Goal: Task Accomplishment & Management: Manage account settings

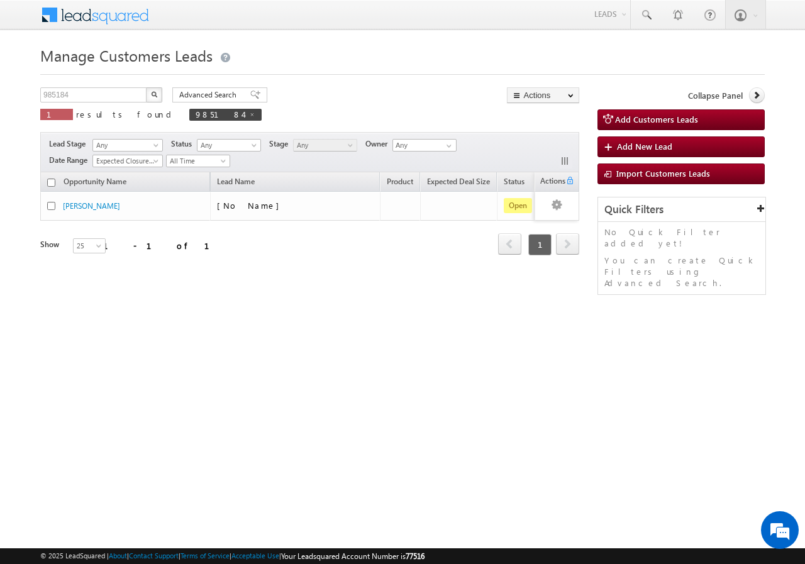
click at [565, 243] on span "next" at bounding box center [567, 243] width 23 height 21
click at [540, 245] on span "1" at bounding box center [539, 244] width 23 height 21
click at [517, 243] on span "prev" at bounding box center [509, 243] width 23 height 21
click at [103, 90] on input "985184" at bounding box center [94, 94] width 108 height 15
type input "9"
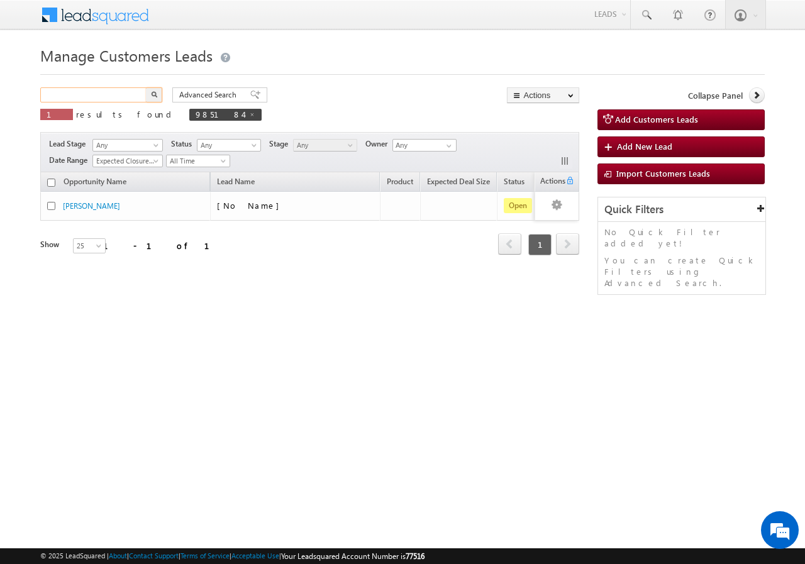
paste input "982486"
type input "982486"
click at [146, 87] on button "button" at bounding box center [154, 94] width 16 height 15
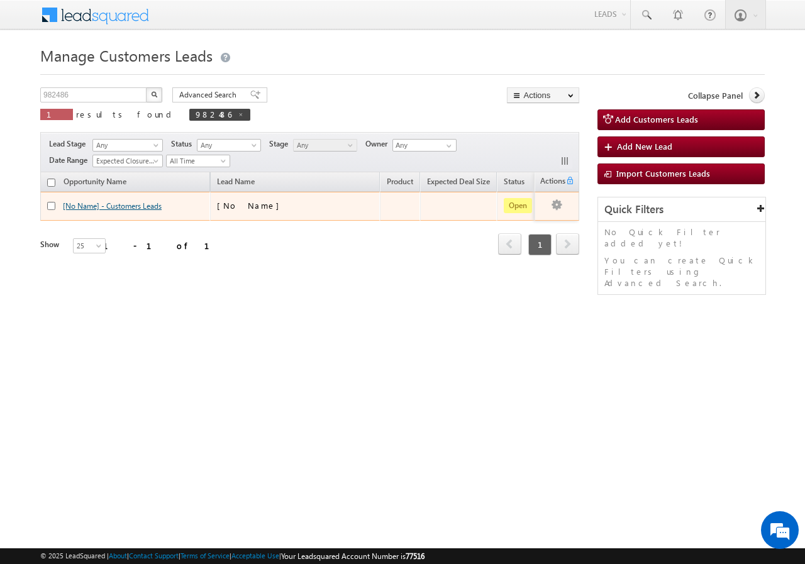
click at [86, 206] on link "[No Name] - Customers Leads" at bounding box center [112, 205] width 99 height 9
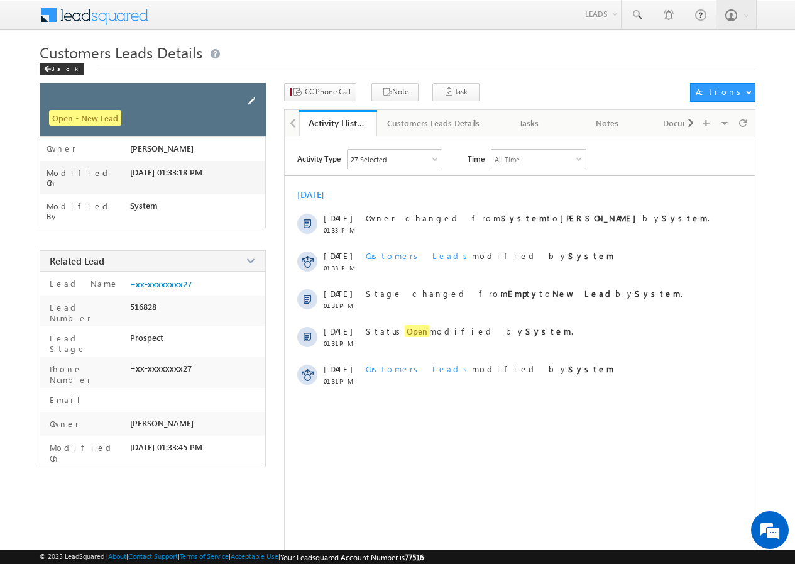
click at [253, 97] on span at bounding box center [252, 101] width 14 height 14
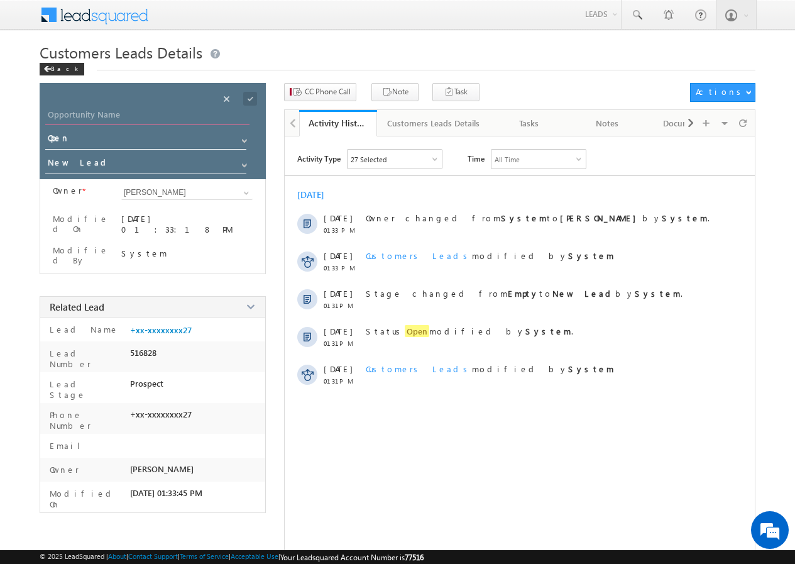
click at [136, 113] on input "Opportunity Name" at bounding box center [147, 117] width 204 height 18
click at [153, 114] on input "Opportunity Name" at bounding box center [147, 117] width 204 height 18
paste input "DEEPAK MALV"
type input "DEEPAK MALV"
click at [248, 99] on span at bounding box center [250, 99] width 14 height 14
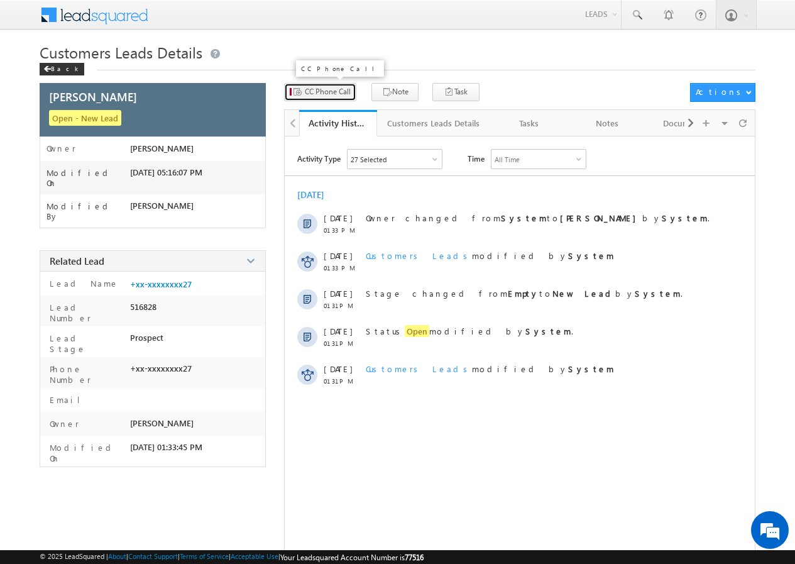
click at [316, 95] on span "CC Phone Call" at bounding box center [328, 91] width 46 height 11
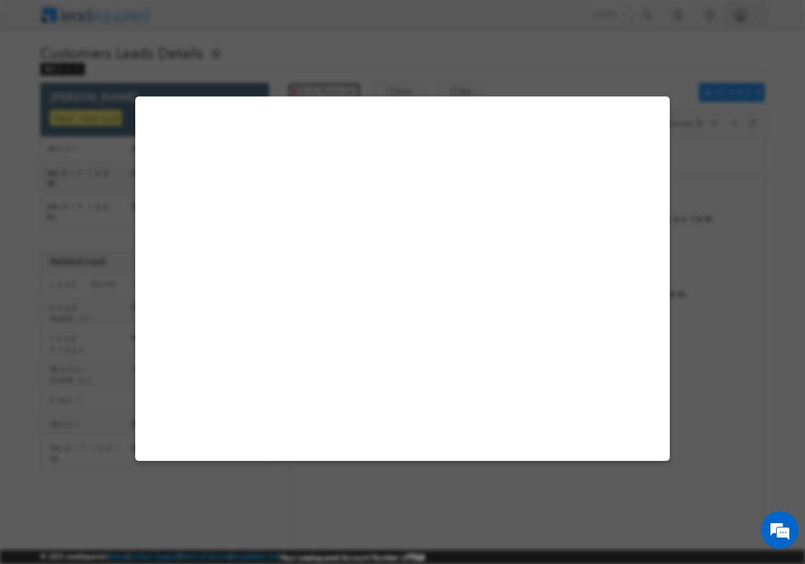
select select "Ujjain"
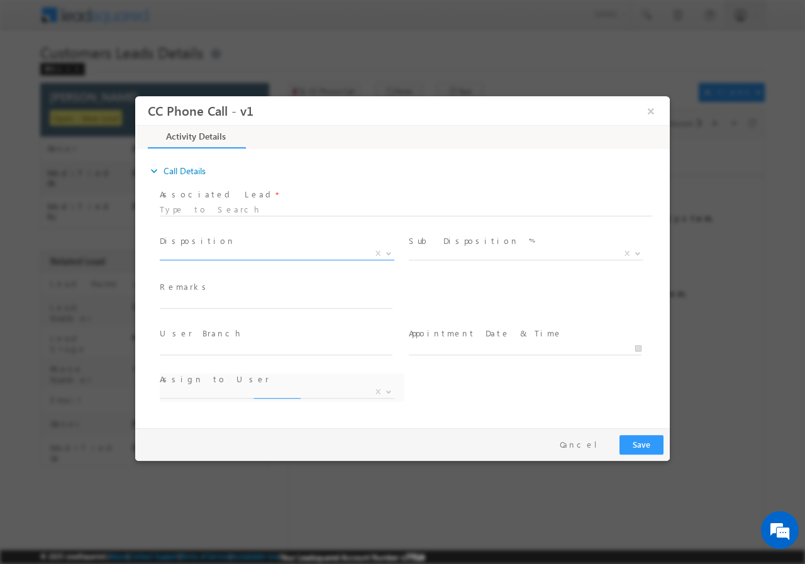
click at [390, 252] on b at bounding box center [389, 252] width 8 height 4
select select "ajay.shankarlal@sgrlimited.in"
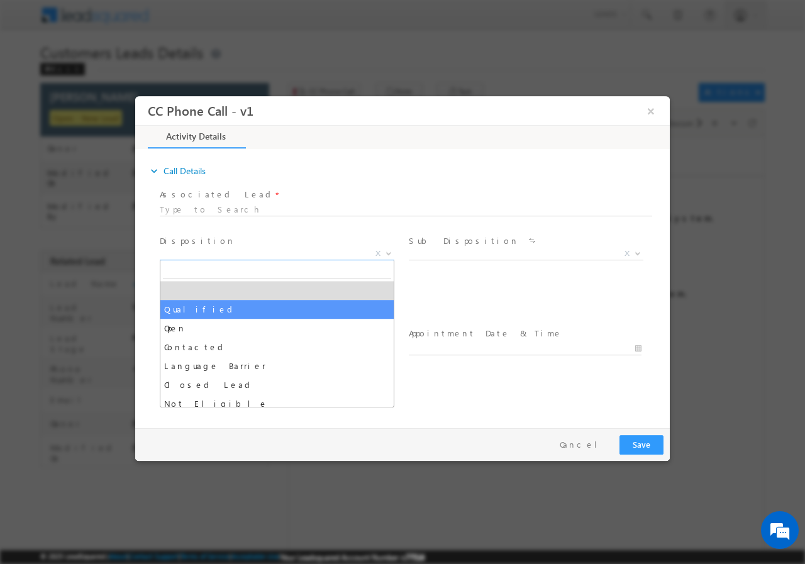
drag, startPoint x: 230, startPoint y: 303, endPoint x: 359, endPoint y: 309, distance: 129.7
select select "Qualified"
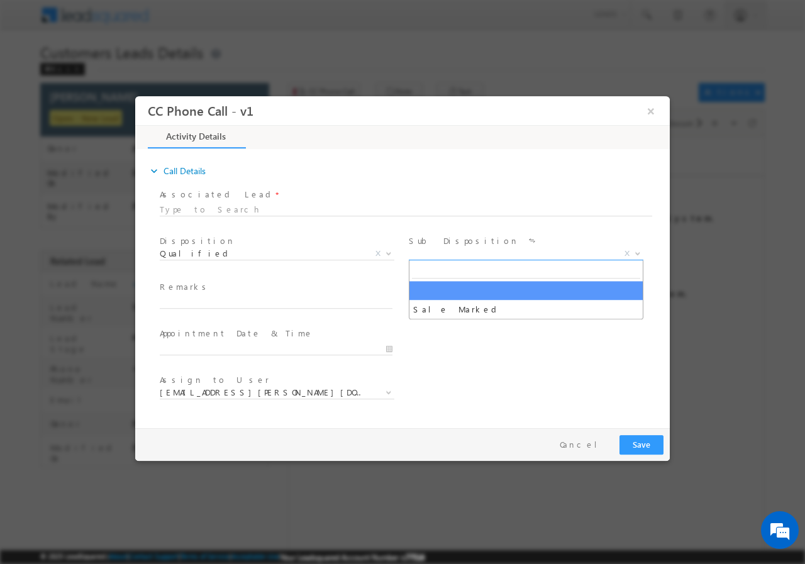
click at [636, 252] on b at bounding box center [638, 252] width 8 height 4
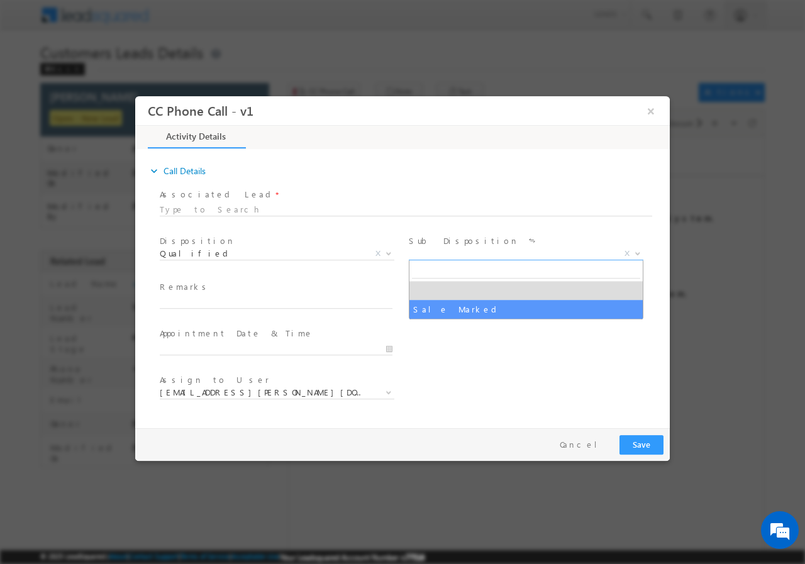
select select "Sale Marked"
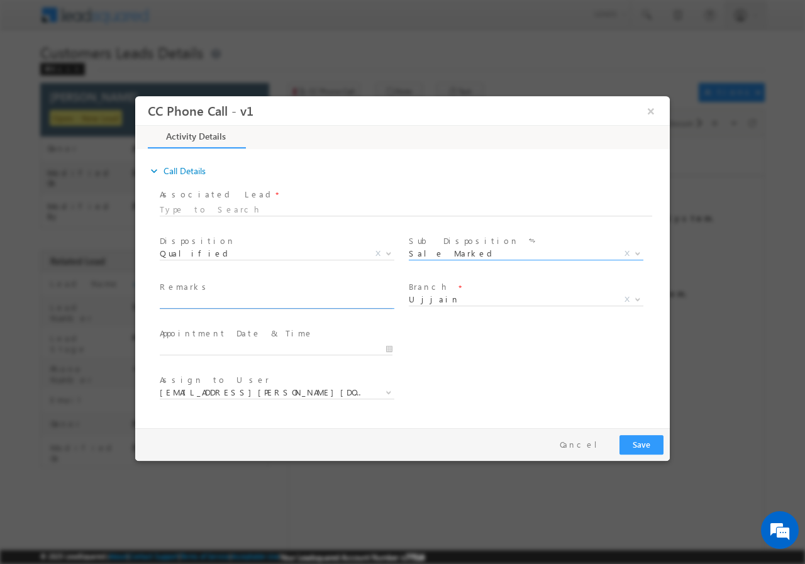
click at [245, 296] on input "text" at bounding box center [276, 302] width 233 height 13
paste input "DEEPAK MALVI // 982486 // VB_Know_More // 9424772927 // Ujjain-456001 // REGISR…"
type input "DEEPAK MALVI // 982486 // VB_Know_More // 9424772927 // Ujjain-456001 // REGISR…"
click at [373, 349] on input "10/14/2025 5:04 PM" at bounding box center [276, 348] width 233 height 13
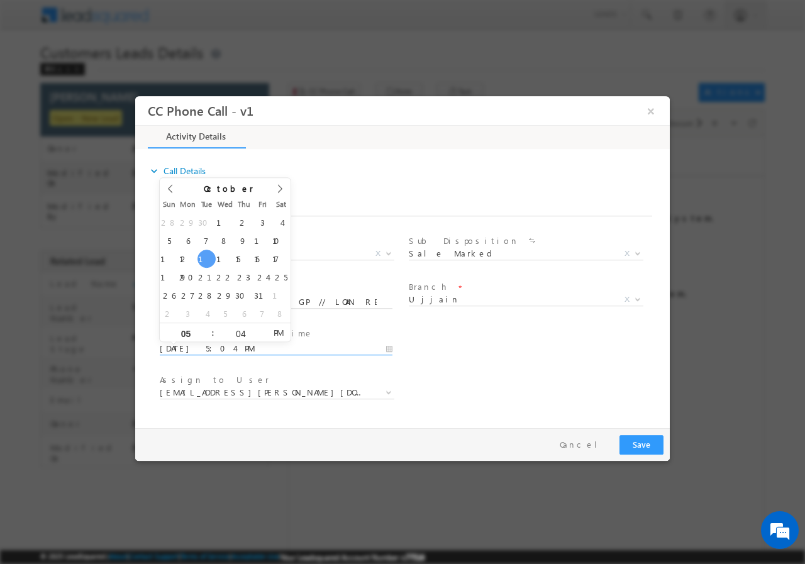
scroll to position [0, 0]
click at [525, 367] on div "User Branch * Appointment Date & Time * 10/19/2025 5:04 PM" at bounding box center [413, 347] width 512 height 47
click at [385, 346] on input "10/19/2025 5:04 PM" at bounding box center [276, 348] width 233 height 13
type input "10/19/2025 6:04 PM"
type input "06"
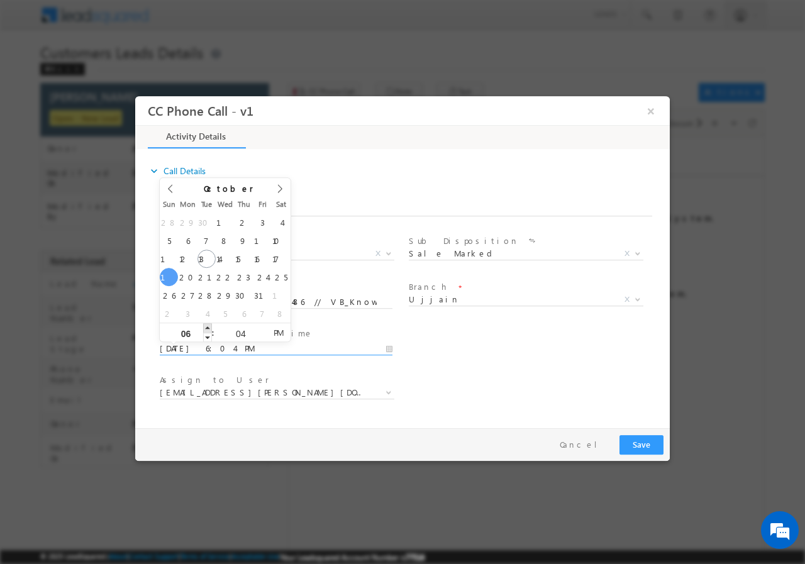
click at [209, 328] on span at bounding box center [207, 327] width 9 height 9
type input "10/19/2025 7:04 PM"
type input "07"
click at [209, 328] on span at bounding box center [207, 327] width 9 height 9
type input "10/19/2025 8:04 PM"
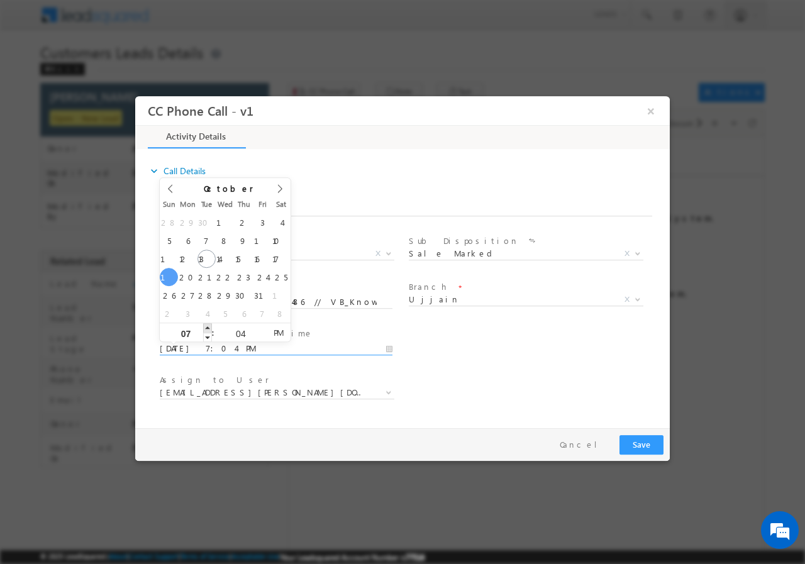
type input "08"
click at [209, 328] on span at bounding box center [207, 327] width 9 height 9
type input "10/19/2025 9:04 PM"
type input "09"
click at [209, 328] on span at bounding box center [207, 327] width 9 height 9
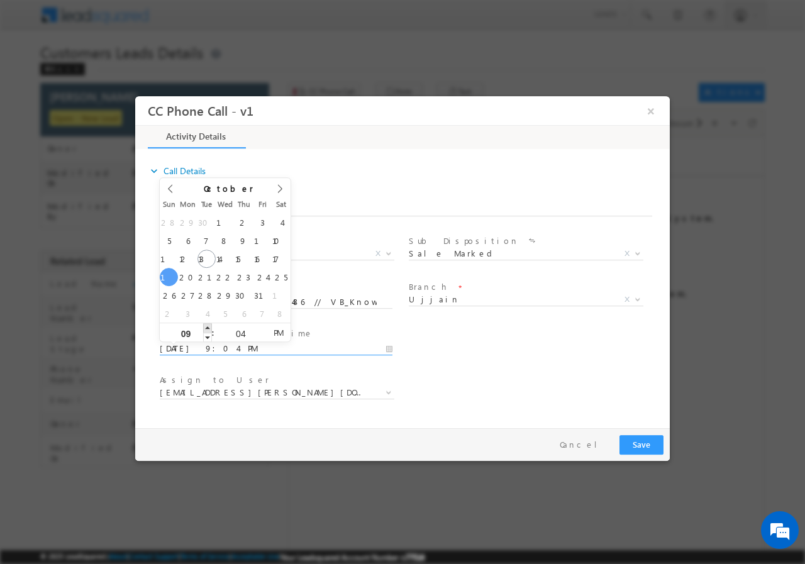
type input "10/19/2025 10:04 PM"
type input "10"
click at [209, 328] on span at bounding box center [207, 327] width 9 height 9
type input "10/19/2025 11:04 PM"
type input "11"
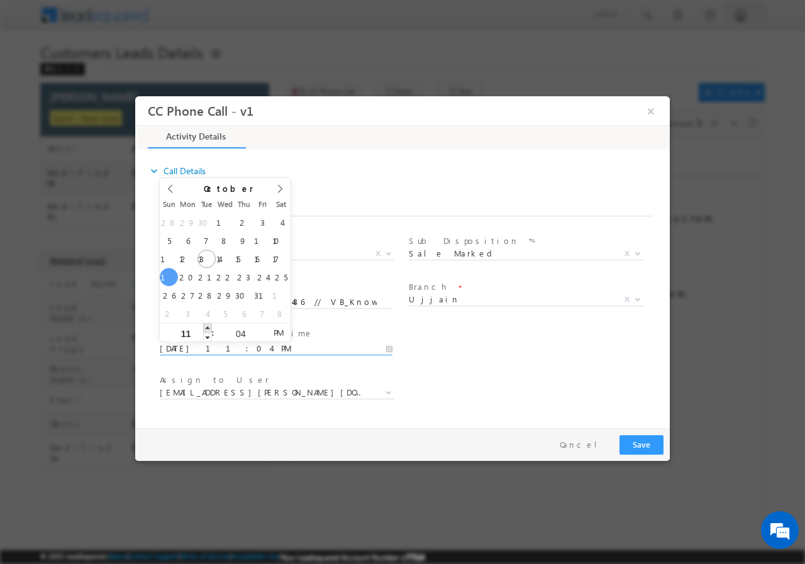
click at [209, 328] on span at bounding box center [207, 327] width 9 height 9
type input "10/19/2025 12:04 AM"
type input "12"
click at [209, 328] on span at bounding box center [207, 327] width 9 height 9
type input "10/19/2025 12:03 AM"
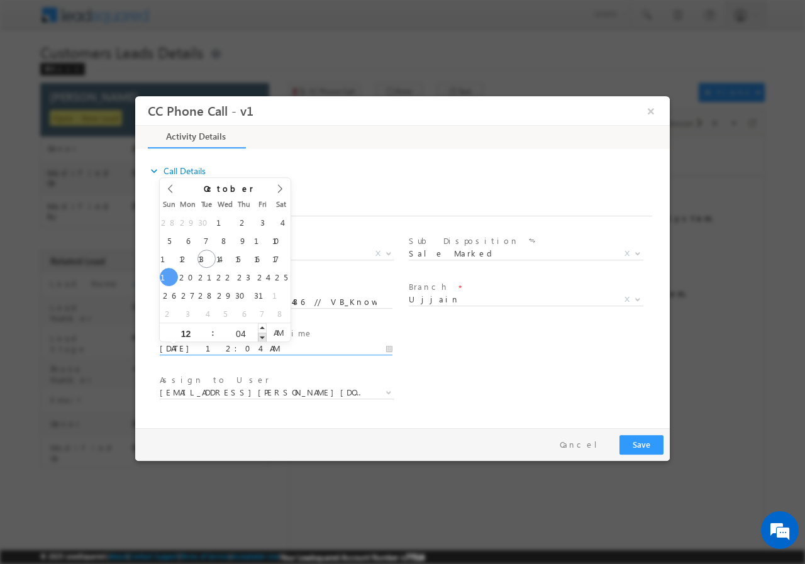
type input "03"
click at [260, 338] on span at bounding box center [262, 336] width 9 height 9
type input "10/19/2025 12:02 AM"
type input "02"
click at [260, 338] on span at bounding box center [262, 336] width 9 height 9
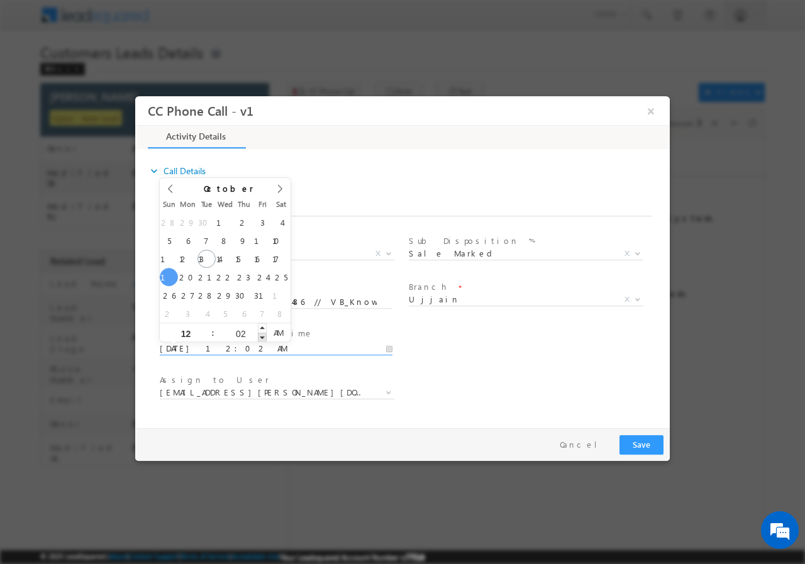
type input "10/19/2025 12:01 AM"
type input "01"
click at [260, 338] on span at bounding box center [262, 336] width 9 height 9
type input "10/19/2025 12:00 AM"
type input "00"
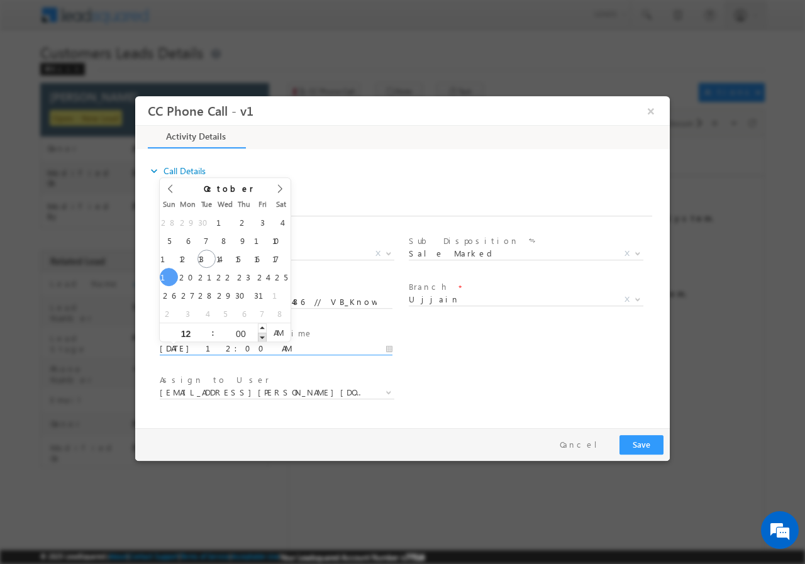
click at [260, 338] on span at bounding box center [262, 336] width 9 height 9
type input "10/19/2025 11:59 PM"
type input "11"
type input "59"
click at [260, 338] on span at bounding box center [262, 336] width 9 height 9
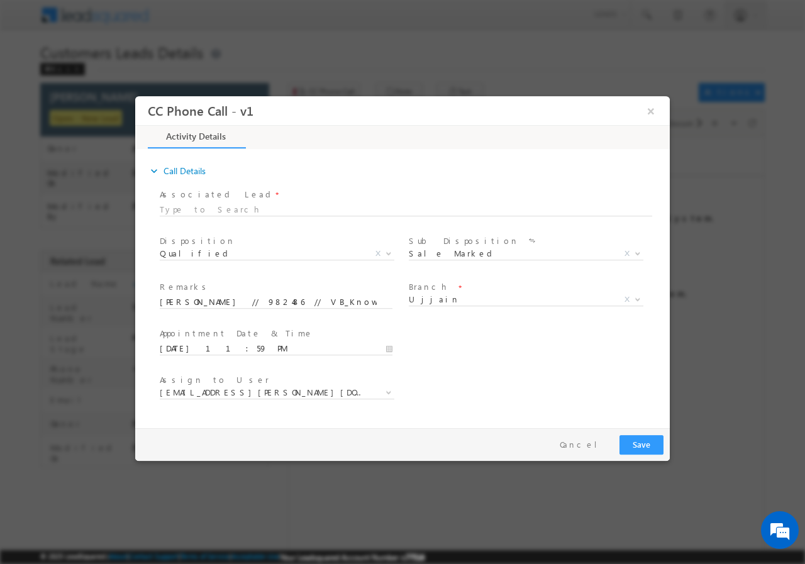
click at [596, 363] on div "User Branch * Appointment Date & Time * 10/19/2025 11:59 PM" at bounding box center [413, 347] width 512 height 47
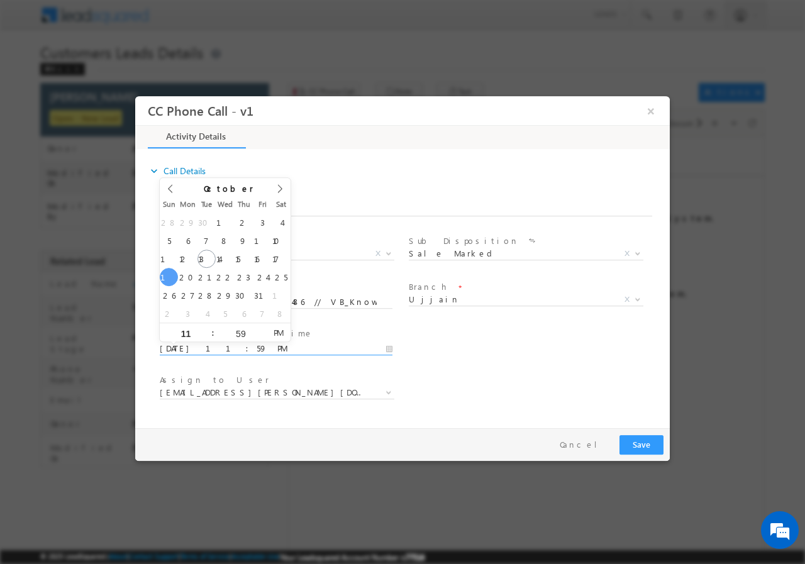
click at [392, 348] on input "10/19/2025 11:59 PM" at bounding box center [276, 348] width 233 height 13
type input "10/19/2025 12:59 AM"
type input "12"
click at [208, 326] on span at bounding box center [207, 327] width 9 height 9
type input "10/19/2025 12:58 AM"
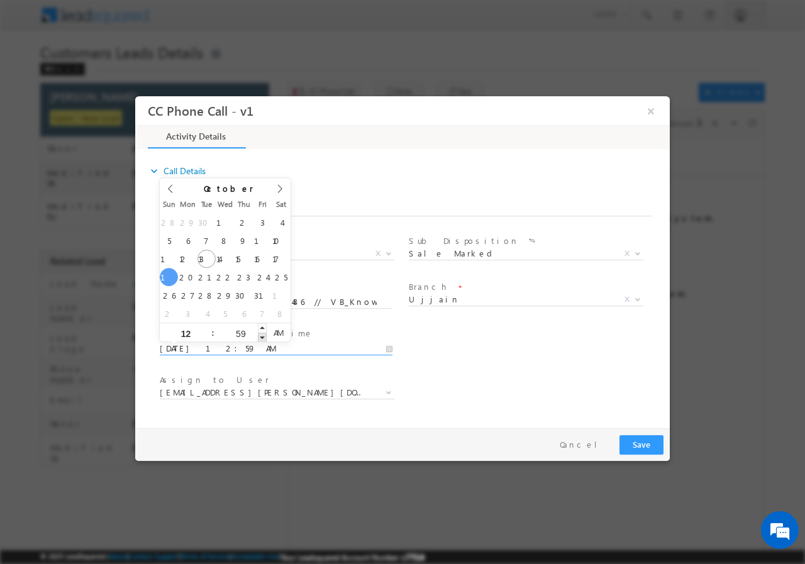
type input "58"
click at [262, 336] on span at bounding box center [262, 336] width 9 height 9
type input "10/19/2025 12:59 AM"
type input "59"
click at [261, 323] on span at bounding box center [262, 327] width 9 height 9
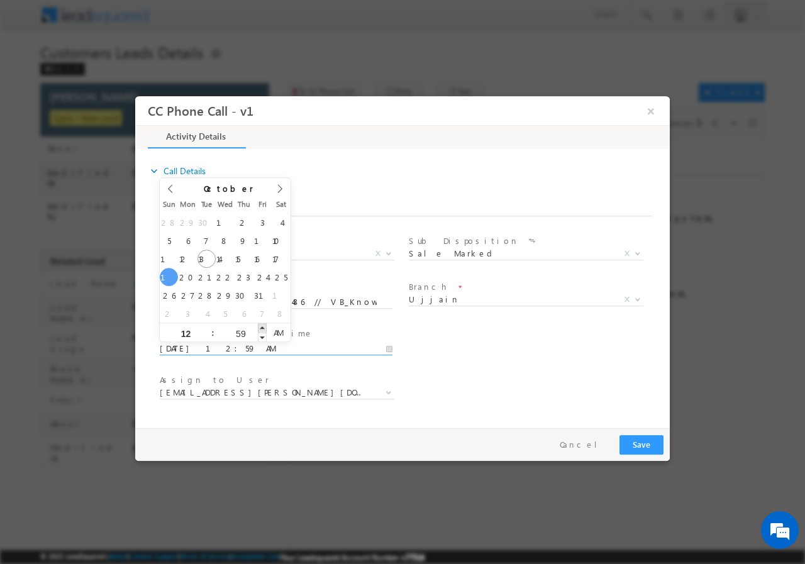
type input "10/19/2025 1:00 AM"
type input "01"
type input "00"
click at [263, 326] on span at bounding box center [262, 327] width 9 height 9
type input "10/19/2025 12:00 AM"
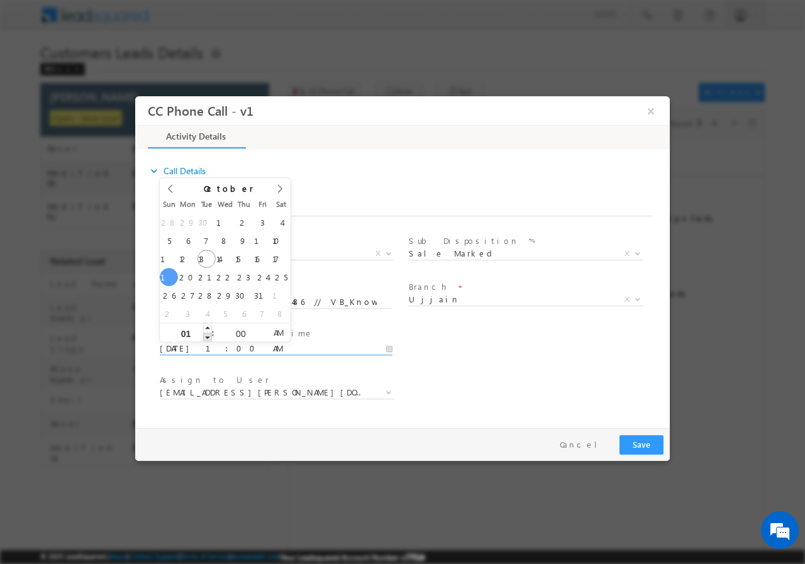
type input "12"
click at [206, 338] on span at bounding box center [207, 336] width 9 height 9
type input "10/19/2025 12:00 PM"
click at [279, 335] on span "AM" at bounding box center [278, 332] width 23 height 19
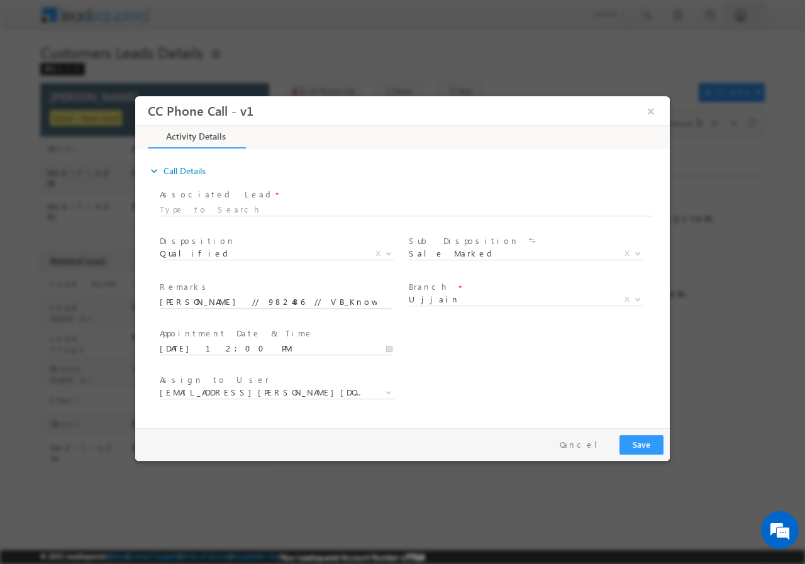
click at [531, 352] on div "User Branch * Appointment Date & Time * 10/19/2025 12:00 PM" at bounding box center [413, 347] width 512 height 47
click at [292, 394] on span "ajay.shankarlal@sgrlimited.in" at bounding box center [262, 391] width 204 height 11
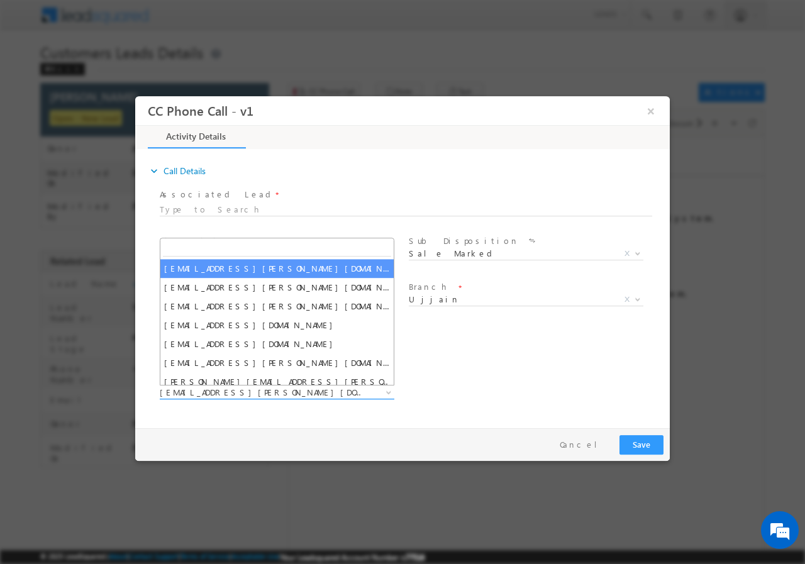
type input "narendra.sisodiya@sgrlimited.in"
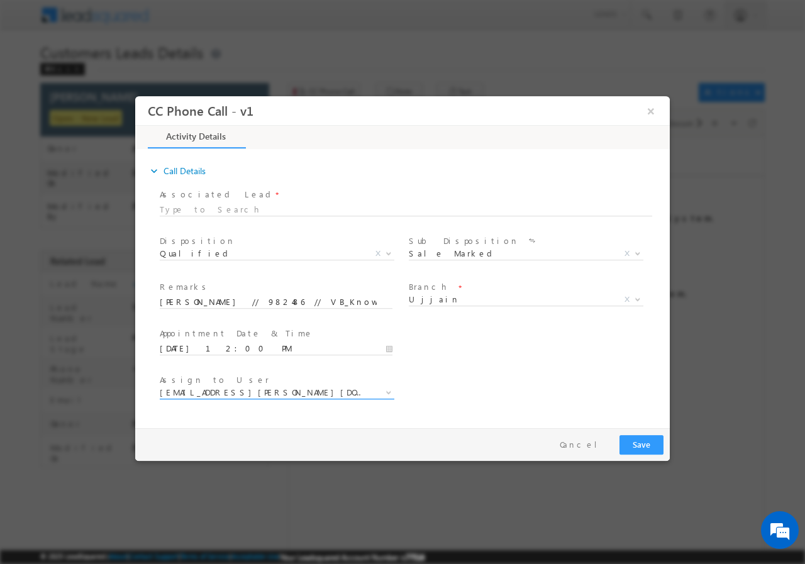
click at [387, 392] on b at bounding box center [389, 391] width 8 height 4
click at [389, 394] on span at bounding box center [387, 392] width 13 height 16
click at [473, 384] on div "Assign to User * ajay.shankarlal@sgrlimited.in ajay.chouhan@sgrlimited.in ajay.…" at bounding box center [413, 393] width 512 height 47
click at [283, 392] on span "ajay.shankarlal@sgrlimited.in" at bounding box center [262, 391] width 204 height 11
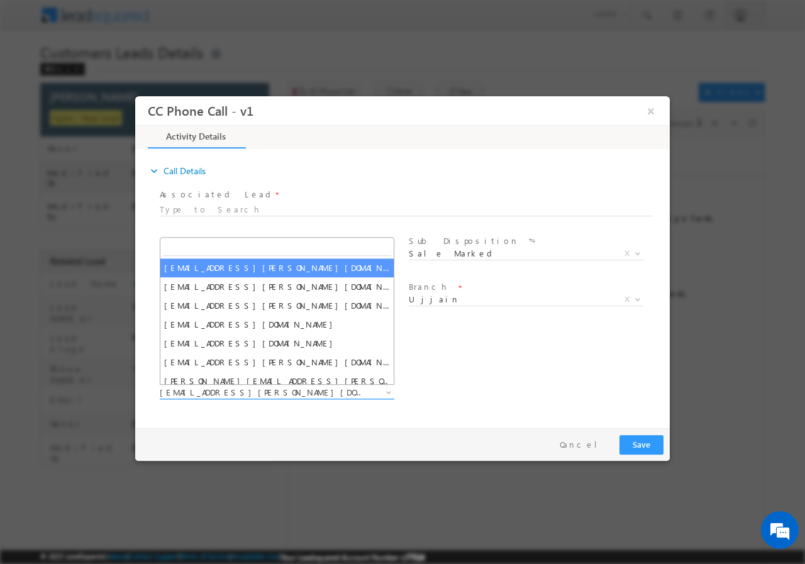
type input "Narendra Sisodiya"
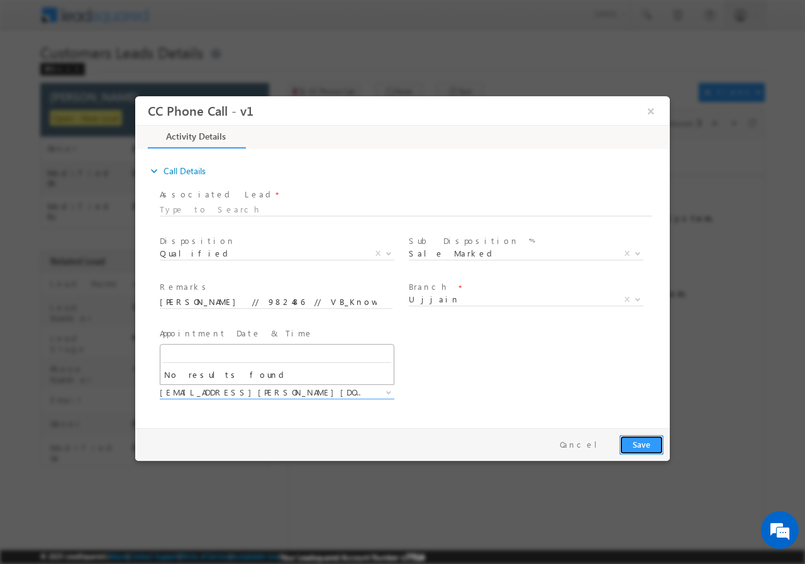
click at [643, 445] on button "Save" at bounding box center [641, 443] width 44 height 19
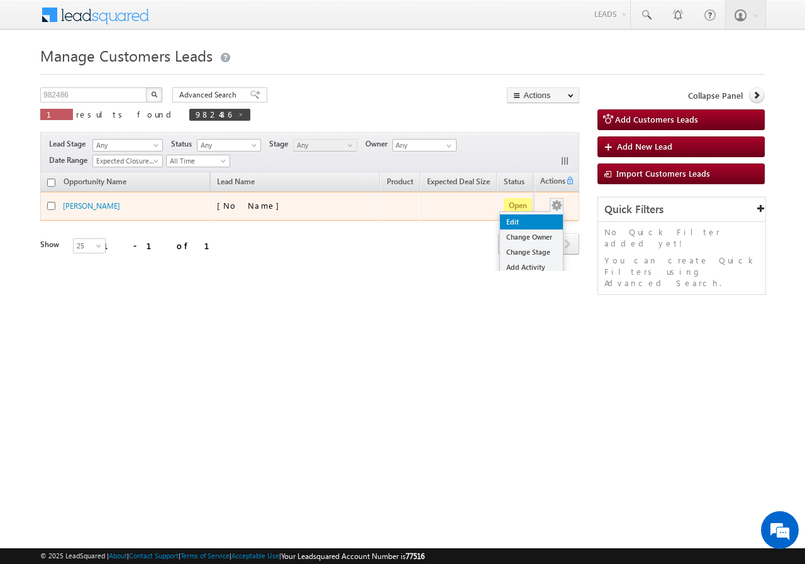
click at [517, 221] on link "Edit" at bounding box center [531, 221] width 63 height 15
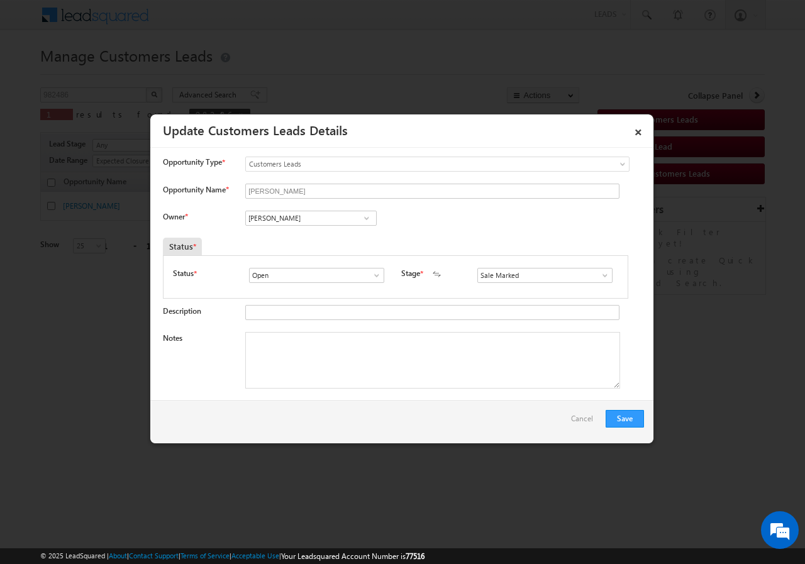
click at [368, 218] on span at bounding box center [366, 218] width 13 height 10
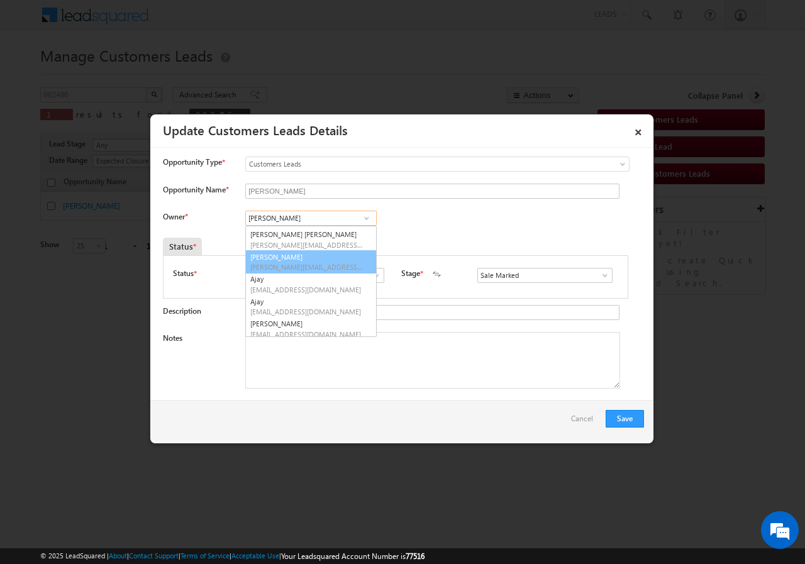
scroll to position [405, 0]
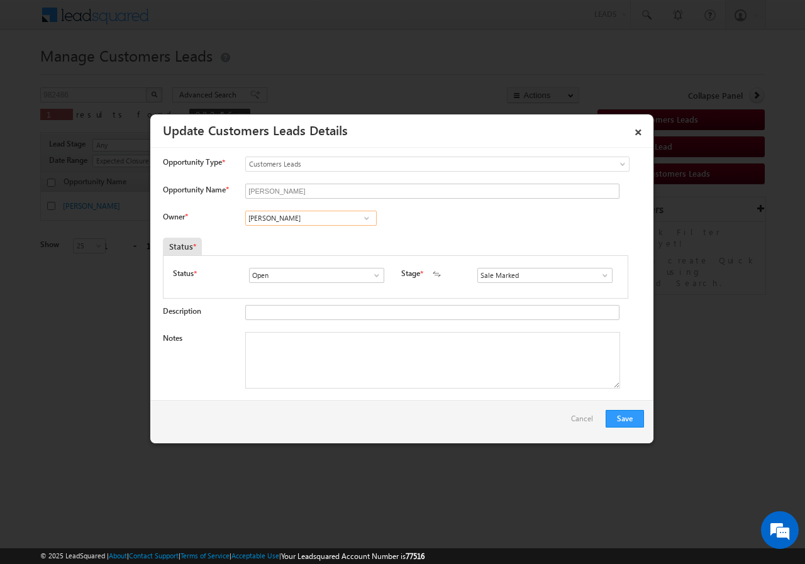
click at [332, 217] on input "[PERSON_NAME]" at bounding box center [310, 218] width 131 height 15
type input "A"
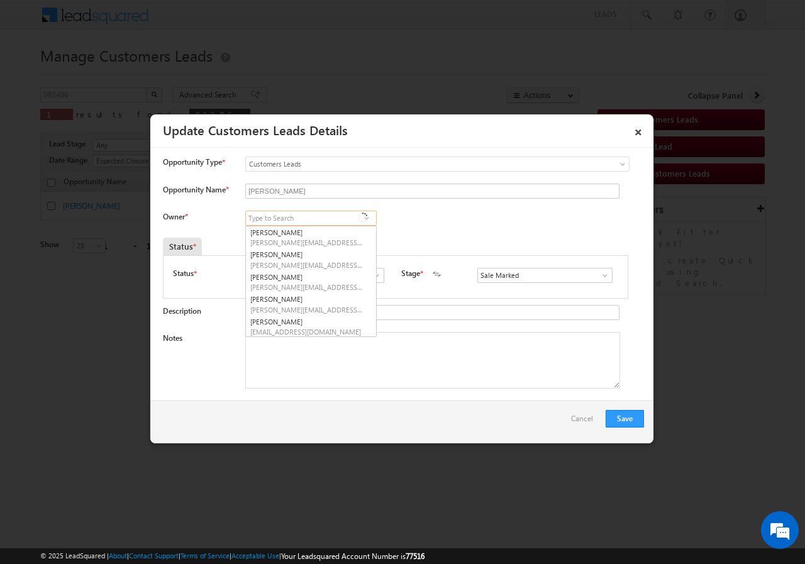
paste input "[EMAIL_ADDRESS][PERSON_NAME][DOMAIN_NAME]"
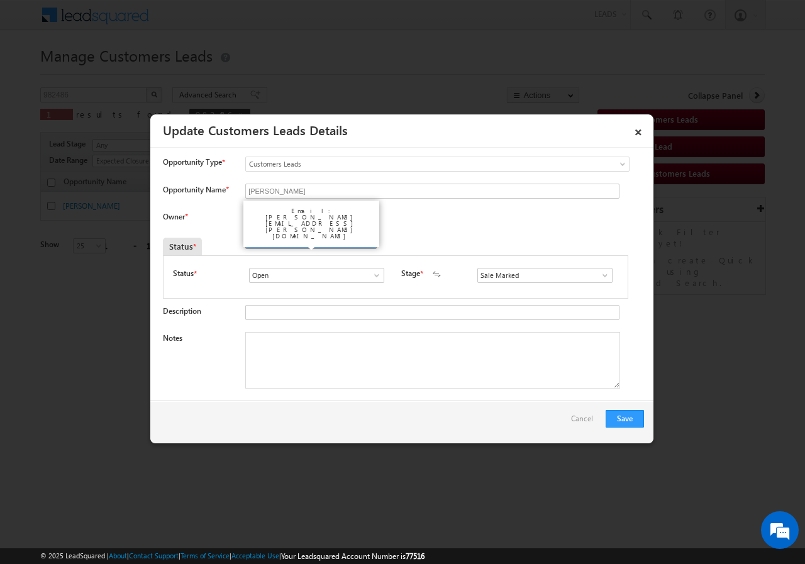
click at [284, 238] on span "narendra.sisodiya@sgrlimited.in" at bounding box center [306, 242] width 113 height 9
type input "[PERSON_NAME]"
click at [328, 351] on textarea "Notes" at bounding box center [432, 360] width 375 height 57
paste textarea "DEEPAK MALVI // 982486 // VB_Know_More // 9424772927 // Ujjain-456001 // REGISR…"
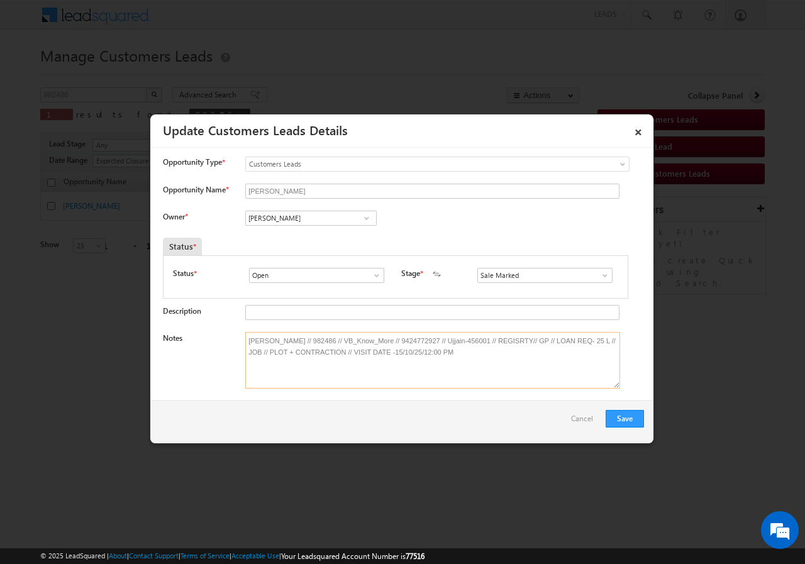
click at [402, 352] on textarea "DEEPAK MALVI // 982486 // VB_Know_More // 9424772927 // Ujjain-456001 // REGISR…" at bounding box center [432, 360] width 375 height 57
type textarea "DEEPAK MALVI // 982486 // VB_Know_More // 9424772927 // Ujjain-456001 // REGISR…"
click at [624, 416] on button "Save" at bounding box center [625, 419] width 38 height 18
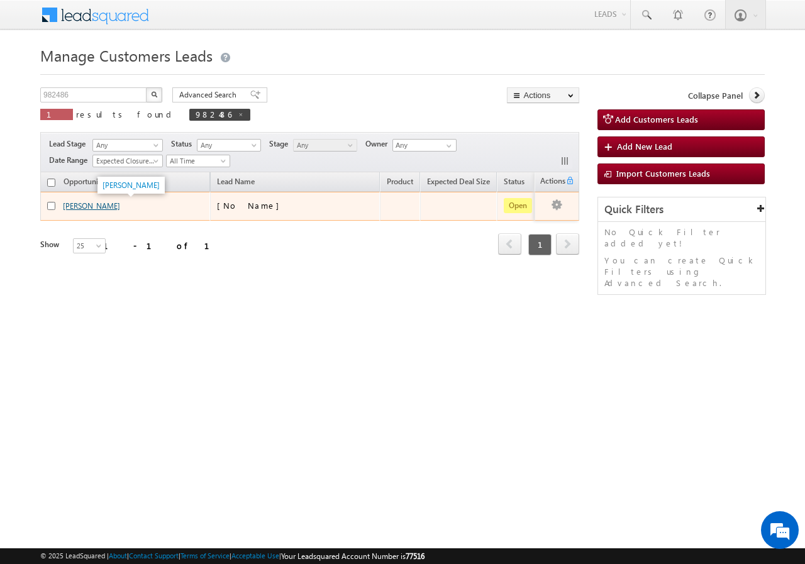
click at [94, 201] on link "DEEPAK MALV" at bounding box center [91, 205] width 57 height 9
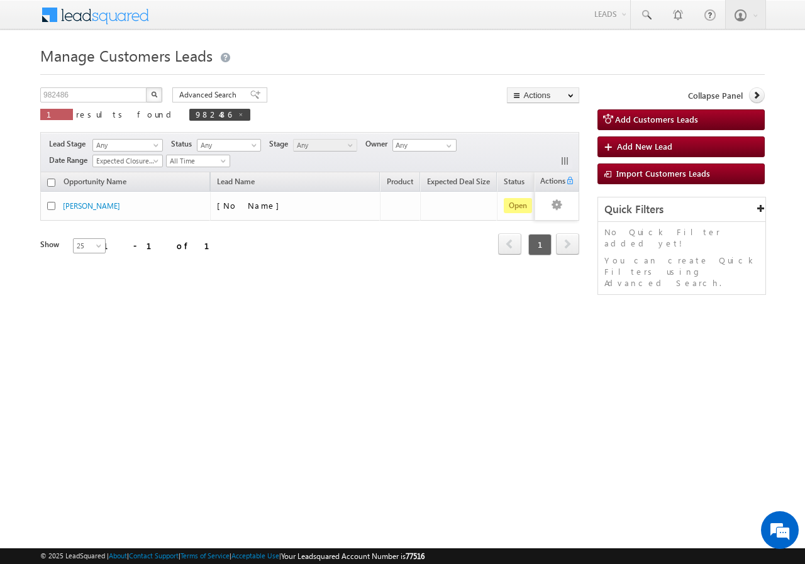
click at [95, 248] on span at bounding box center [100, 248] width 10 height 10
click at [172, 258] on div "Opportunity Name Lead Name Product Expected Deal Size Status Stage Owner Action…" at bounding box center [309, 221] width 539 height 99
click at [88, 95] on input "982486" at bounding box center [94, 94] width 108 height 15
type input "9"
paste input "989897"
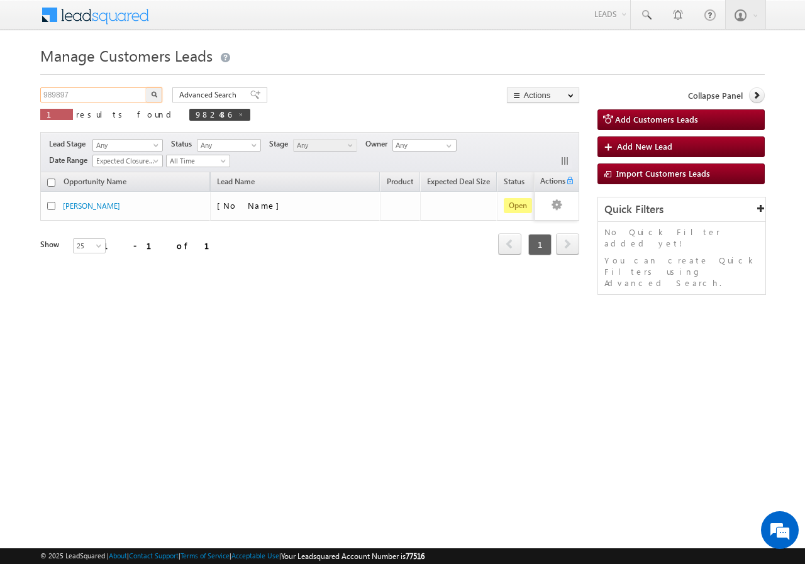
type input "989897"
click at [146, 87] on button "button" at bounding box center [154, 94] width 16 height 15
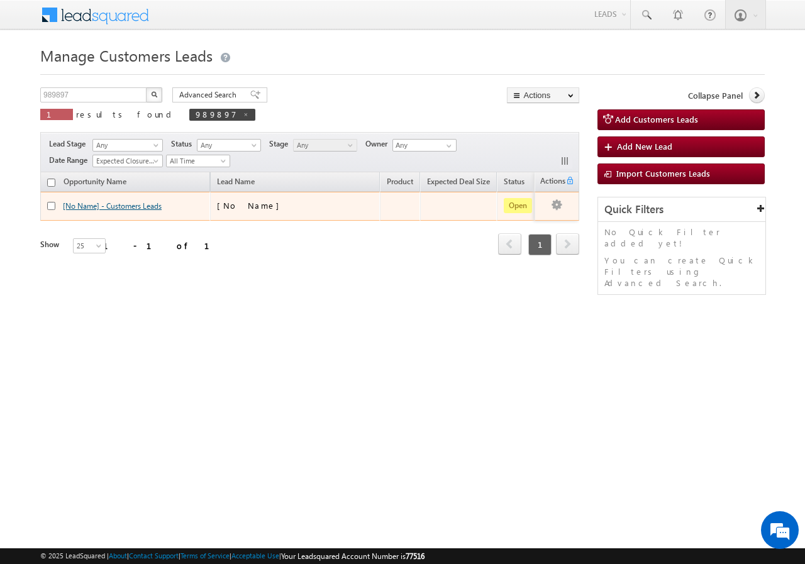
click at [84, 204] on link "[No Name] - Customers Leads" at bounding box center [112, 205] width 99 height 9
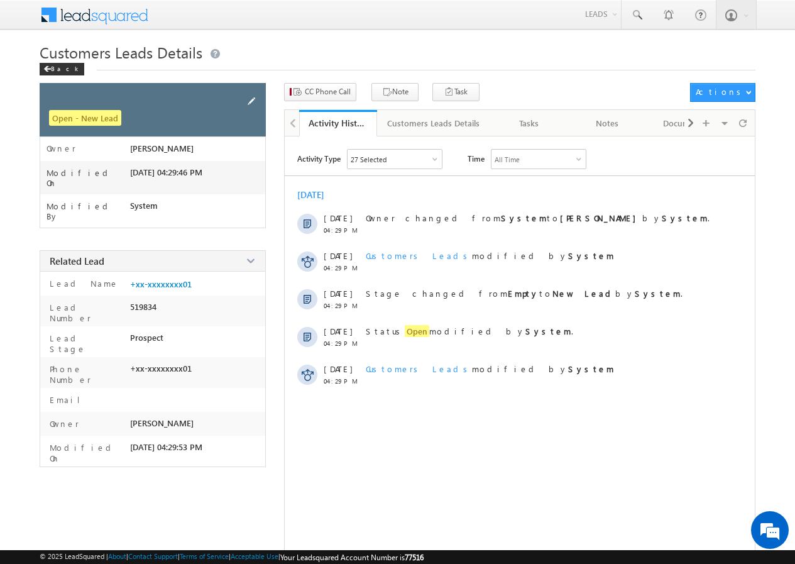
click at [253, 98] on span at bounding box center [252, 101] width 14 height 14
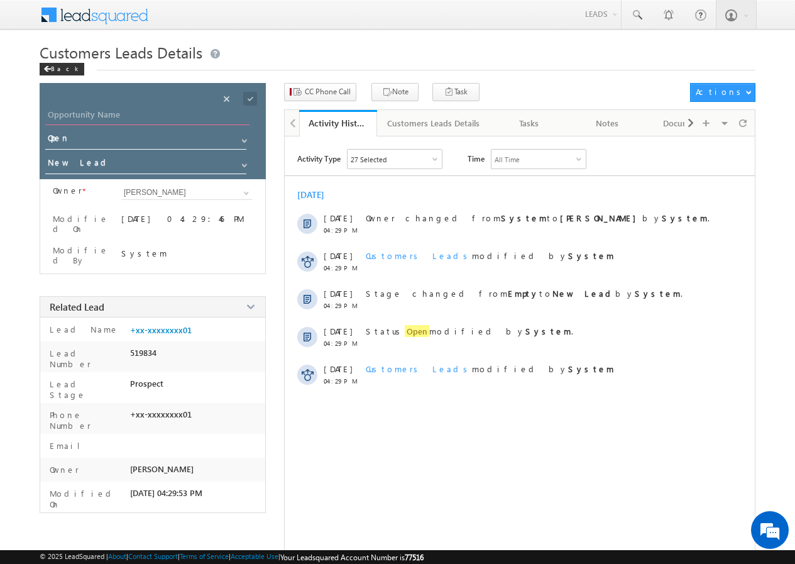
click at [157, 112] on input "Opportunity Name" at bounding box center [147, 117] width 204 height 18
paste input "[PERSON_NAME]"
type input "[PERSON_NAME]"
click at [253, 97] on span at bounding box center [250, 99] width 14 height 14
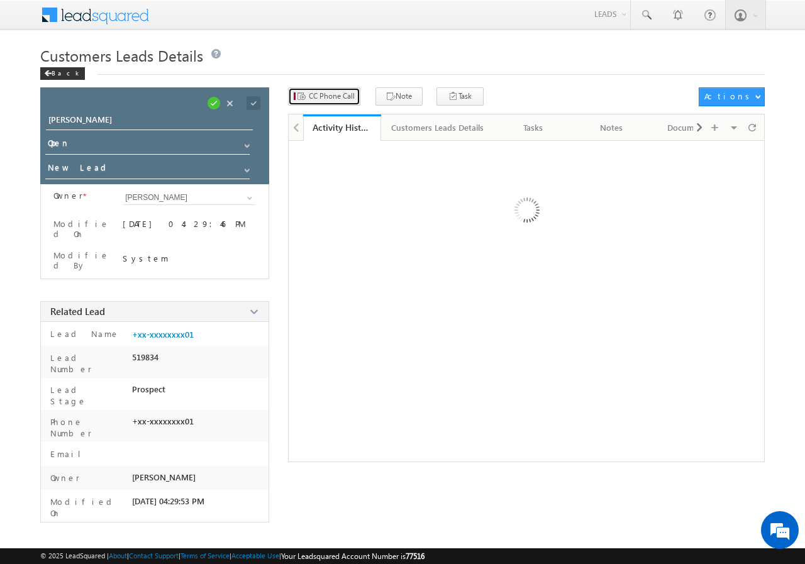
click at [338, 94] on span "CC Phone Call" at bounding box center [332, 96] width 46 height 11
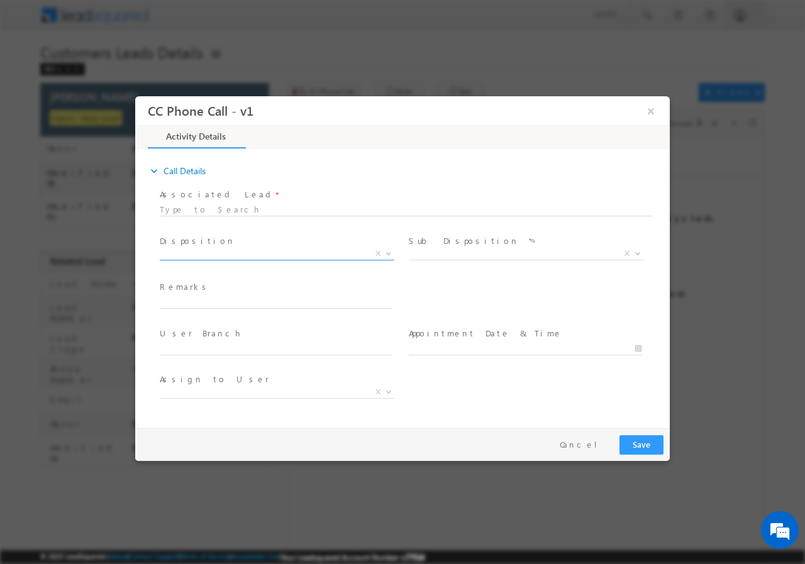
click at [387, 251] on b at bounding box center [389, 252] width 8 height 4
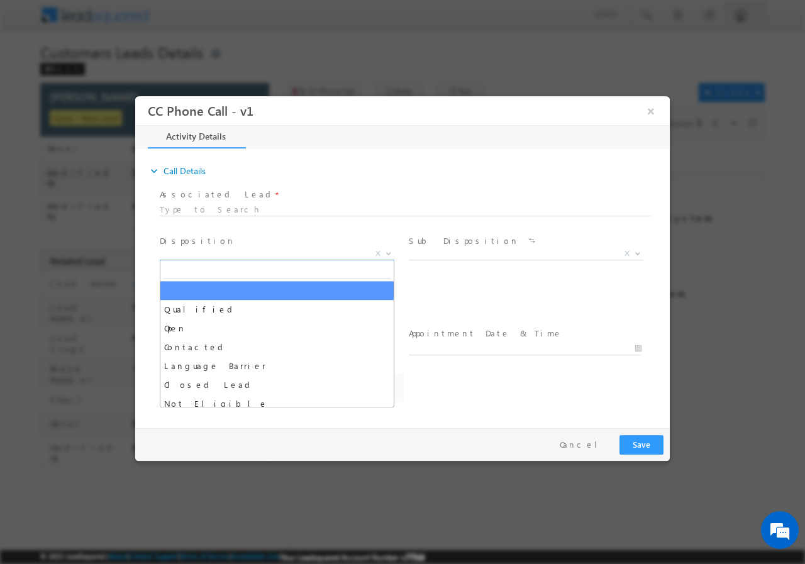
select select "Rose.Shyse+sgrl@leadsquared.com"
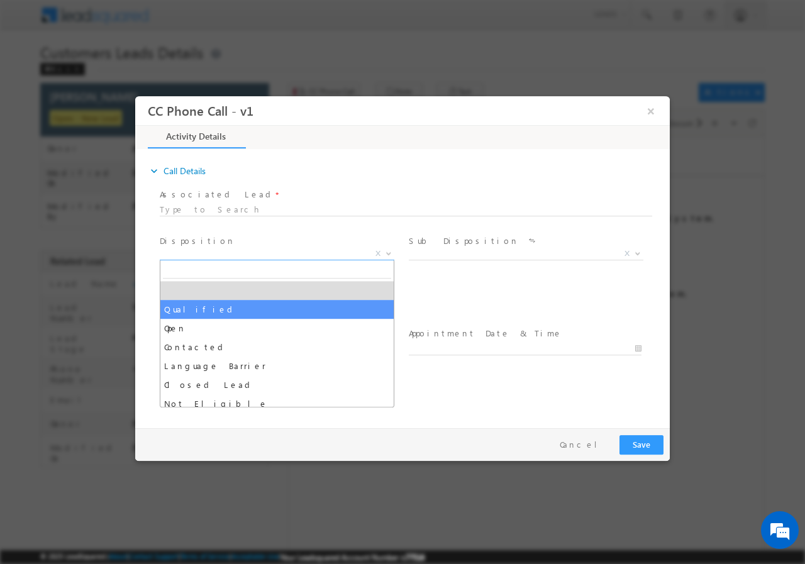
drag, startPoint x: 215, startPoint y: 311, endPoint x: 390, endPoint y: 277, distance: 178.2
select select "Qualified"
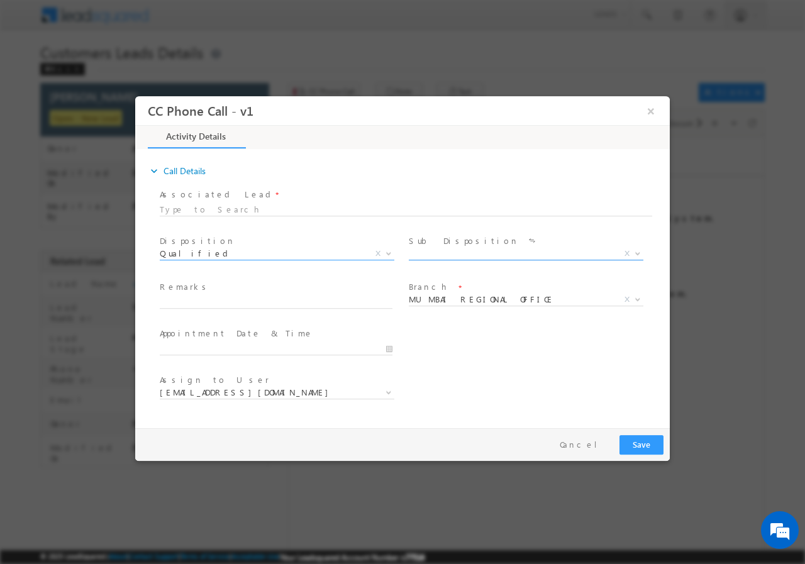
click at [634, 249] on span at bounding box center [636, 253] width 13 height 16
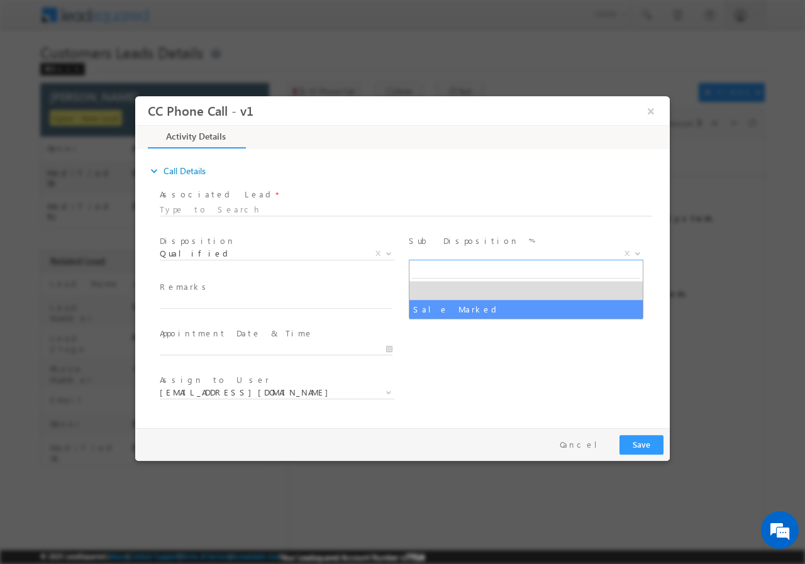
select select "Sale Marked"
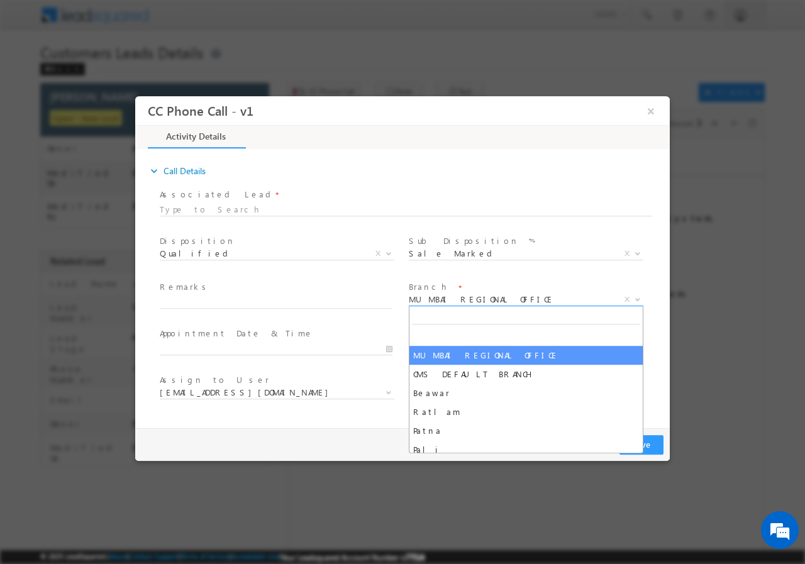
click at [634, 300] on b at bounding box center [638, 298] width 8 height 4
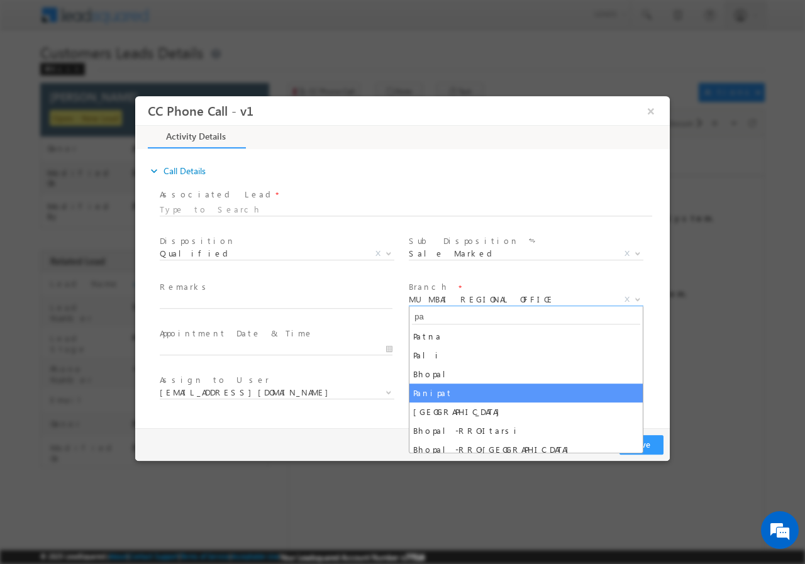
type input "pa"
select select "Panipat"
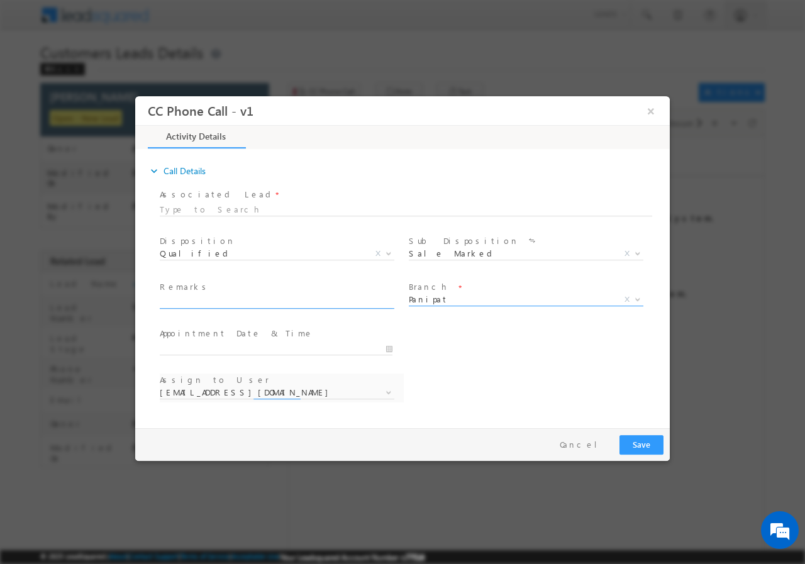
select select "aakash.jamuna@sgrlimited.in"
click at [381, 302] on input "text" at bounding box center [276, 302] width 233 height 13
click at [387, 348] on input "10/14/2025 6:40 PM" at bounding box center [276, 348] width 233 height 13
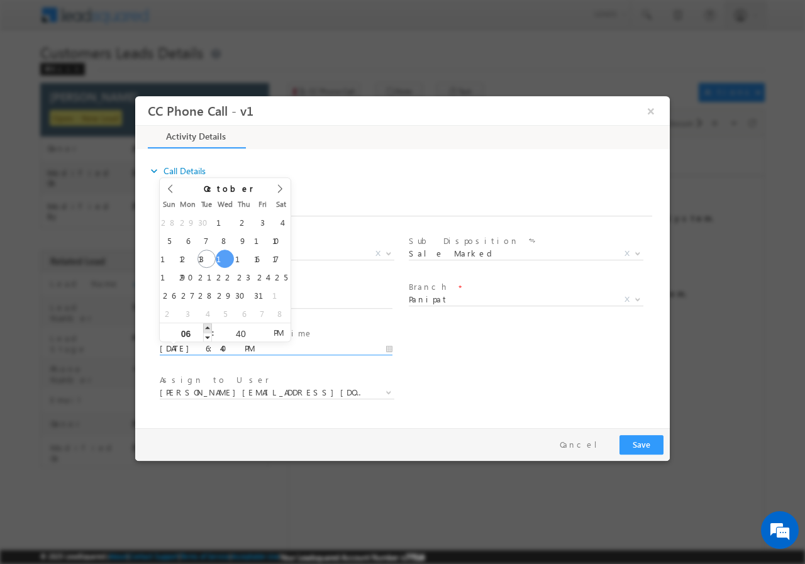
type input "10/15/2025 7:40 PM"
type input "07"
click at [208, 326] on span at bounding box center [207, 327] width 9 height 9
type input "10/15/2025 8:40 PM"
type input "08"
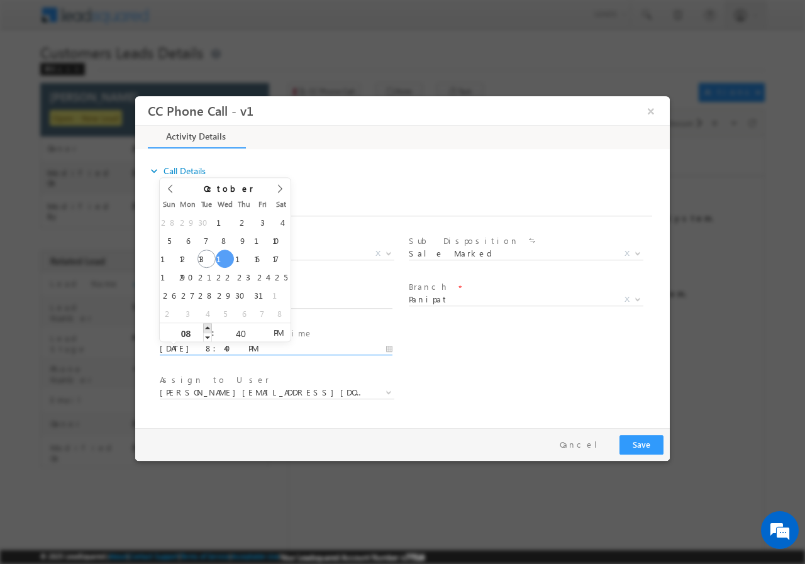
click at [208, 326] on span at bounding box center [207, 327] width 9 height 9
type input "10/15/2025 9:40 PM"
type input "09"
click at [208, 326] on span at bounding box center [207, 327] width 9 height 9
type input "10/15/2025 10:40 PM"
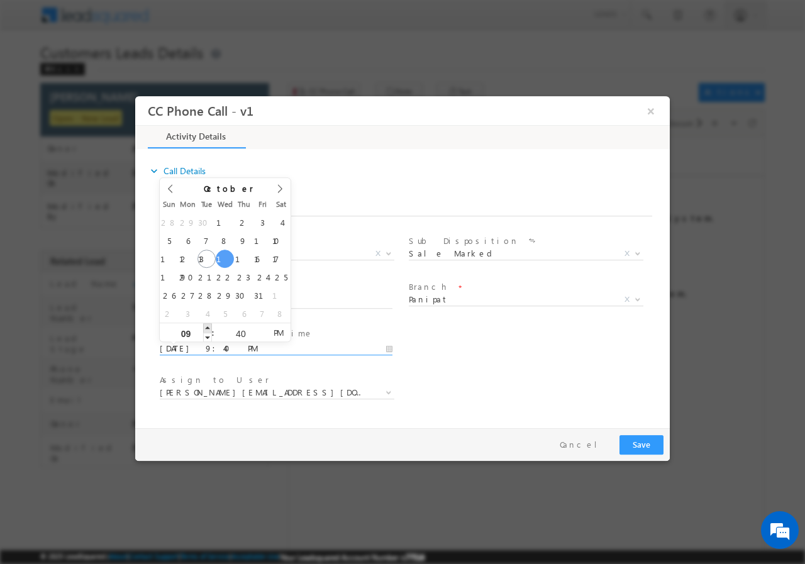
type input "10"
click at [208, 326] on span at bounding box center [207, 327] width 9 height 9
type input "10/15/2025 11:40 PM"
type input "11"
click at [208, 325] on span at bounding box center [207, 327] width 9 height 9
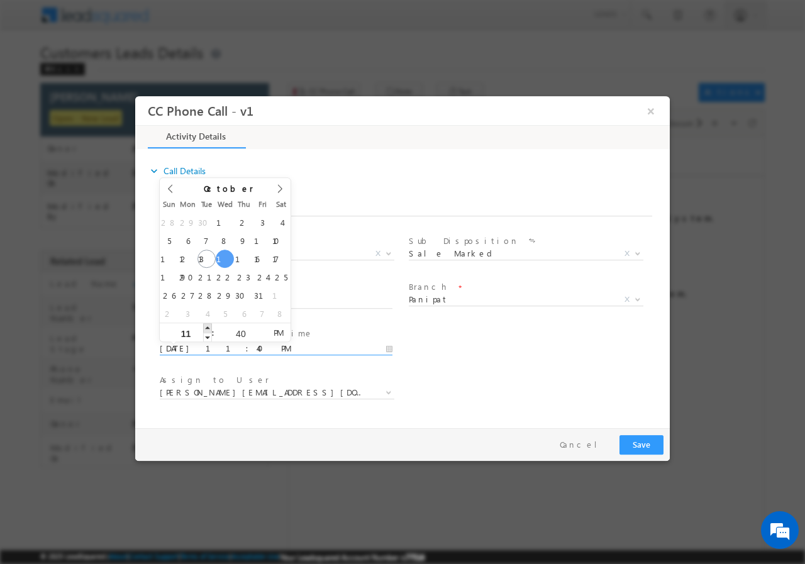
type input "10/15/2025 12:40 AM"
type input "12"
click at [208, 325] on span at bounding box center [207, 327] width 9 height 9
type input "10/15/2025 12:41 AM"
type input "41"
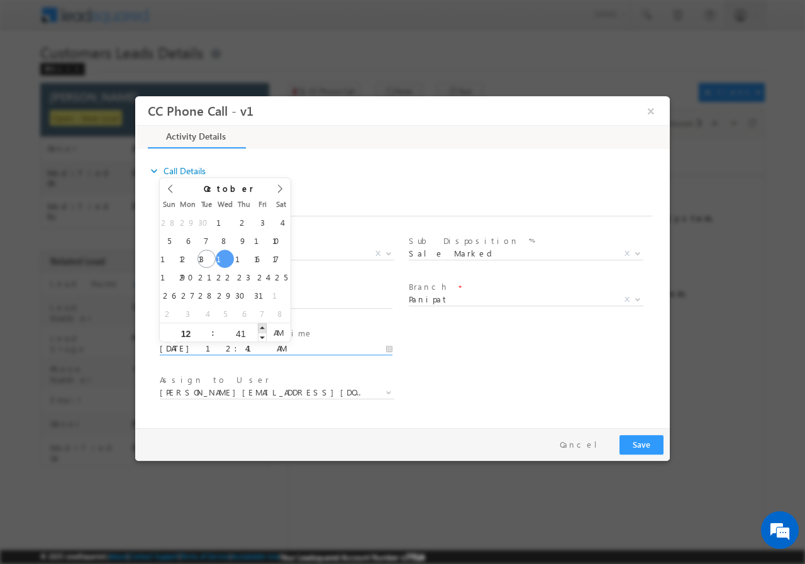
click at [261, 328] on span at bounding box center [262, 327] width 9 height 9
type input "10/15/2025 12:42 AM"
type input "42"
click at [261, 327] on span at bounding box center [262, 327] width 9 height 9
type input "10/15/2025 12:43 AM"
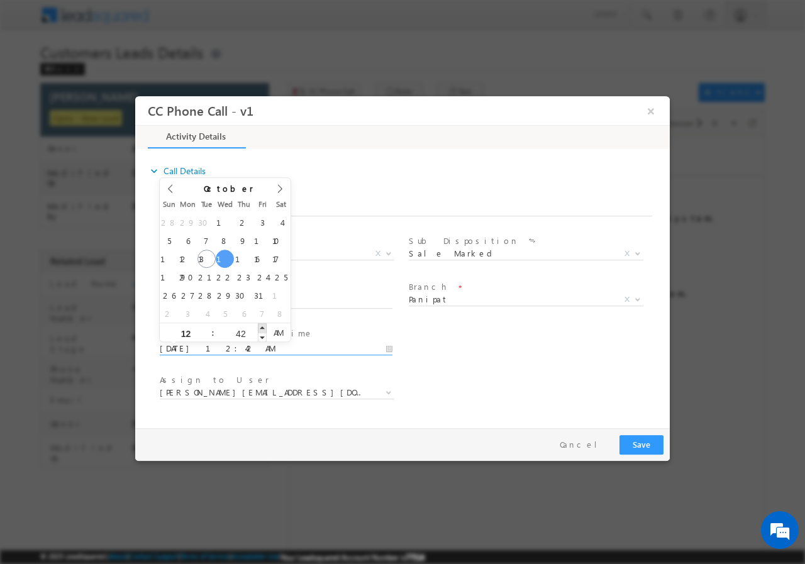
type input "43"
click at [261, 327] on span at bounding box center [262, 327] width 9 height 9
type input "10/15/2025 12:44 AM"
type input "44"
click at [261, 327] on span at bounding box center [262, 327] width 9 height 9
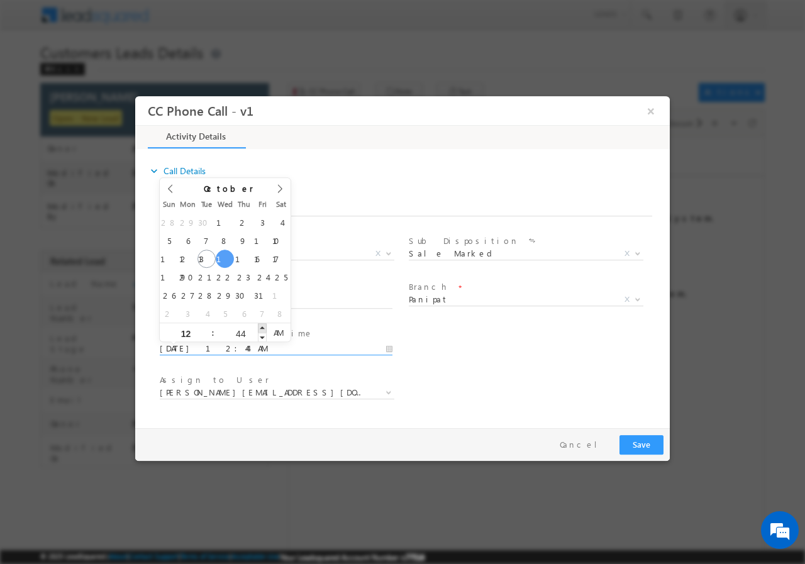
type input "10/15/2025 12:45 AM"
type input "45"
click at [261, 327] on span at bounding box center [262, 327] width 9 height 9
type input "10/15/2025 12:46 AM"
type input "46"
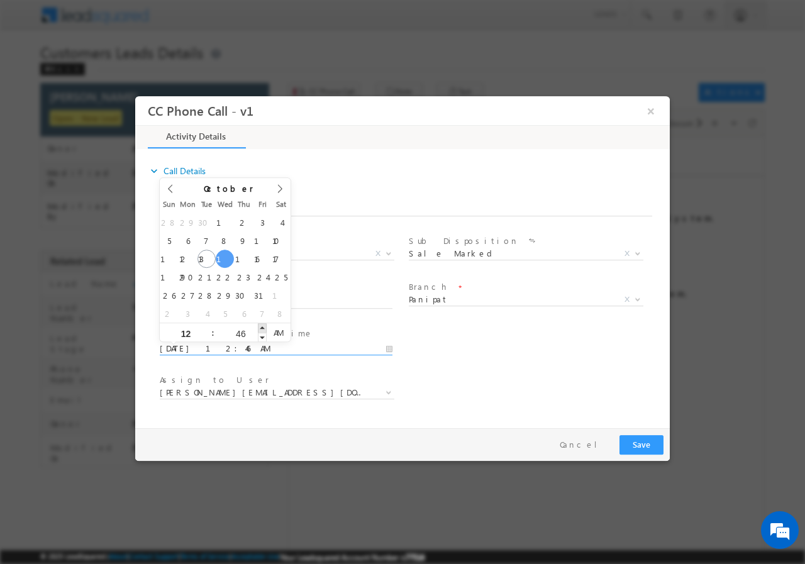
click at [261, 327] on span at bounding box center [262, 327] width 9 height 9
type input "10/15/2025 12:47 AM"
type input "47"
click at [261, 327] on span at bounding box center [262, 327] width 9 height 9
type input "10/15/2025 12:48 AM"
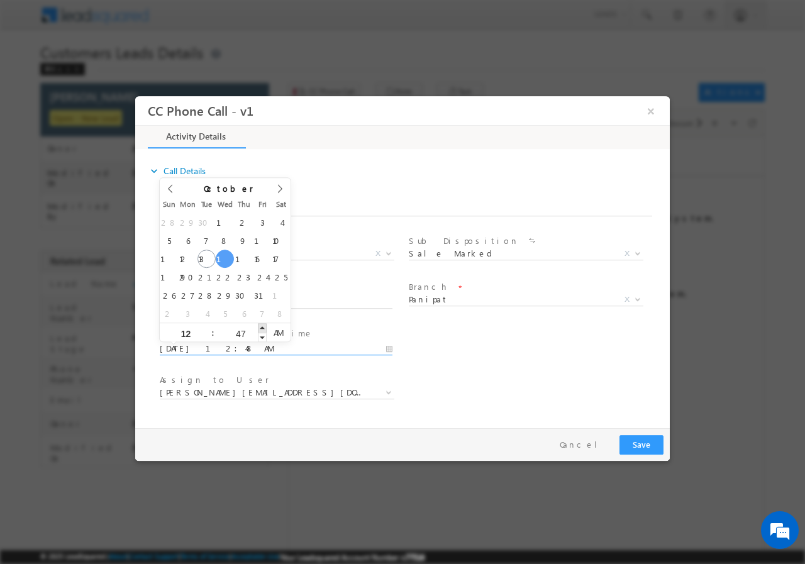
type input "48"
click at [261, 327] on span at bounding box center [262, 327] width 9 height 9
type input "10/15/2025 12:49 AM"
type input "49"
click at [261, 327] on span at bounding box center [262, 327] width 9 height 9
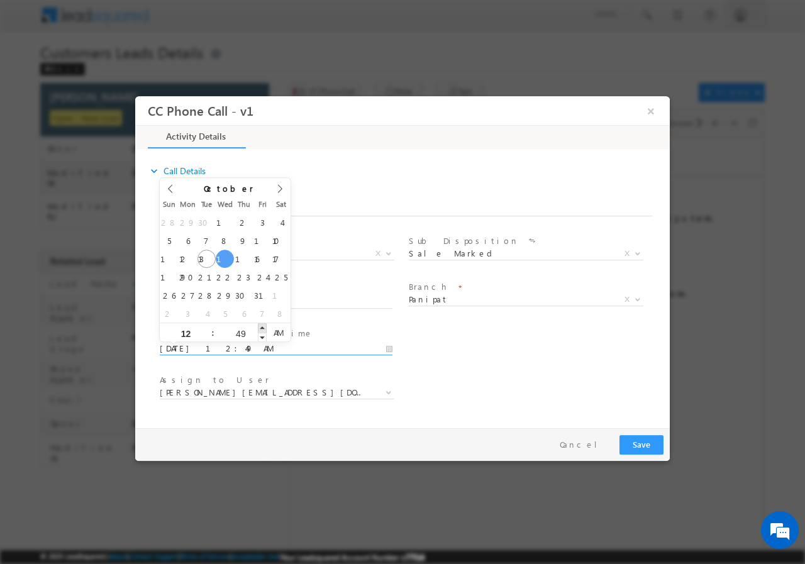
type input "10/15/2025 12:50 AM"
type input "50"
click at [262, 326] on span at bounding box center [262, 327] width 9 height 9
type input "10/15/2025 12:51 AM"
type input "51"
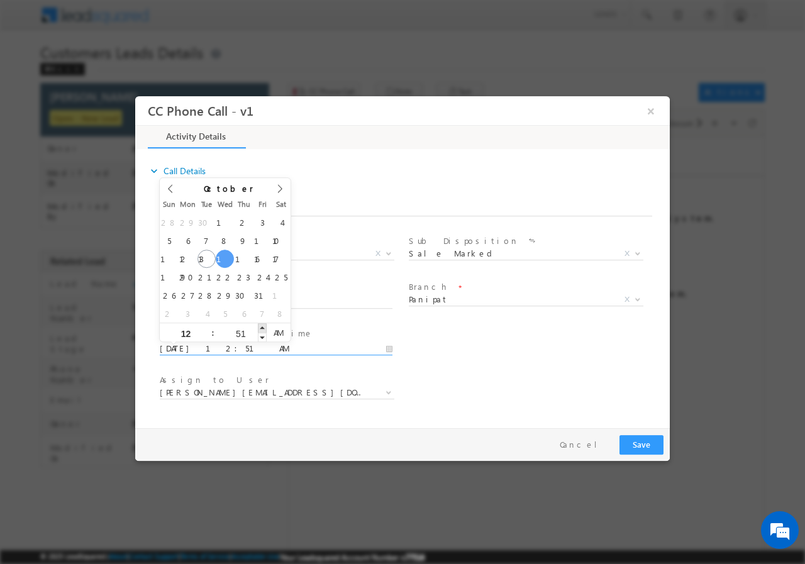
click at [262, 326] on span at bounding box center [262, 327] width 9 height 9
type input "10/15/2025 12:52 AM"
type input "52"
click at [262, 326] on span at bounding box center [262, 327] width 9 height 9
type input "10/15/2025 12:53 AM"
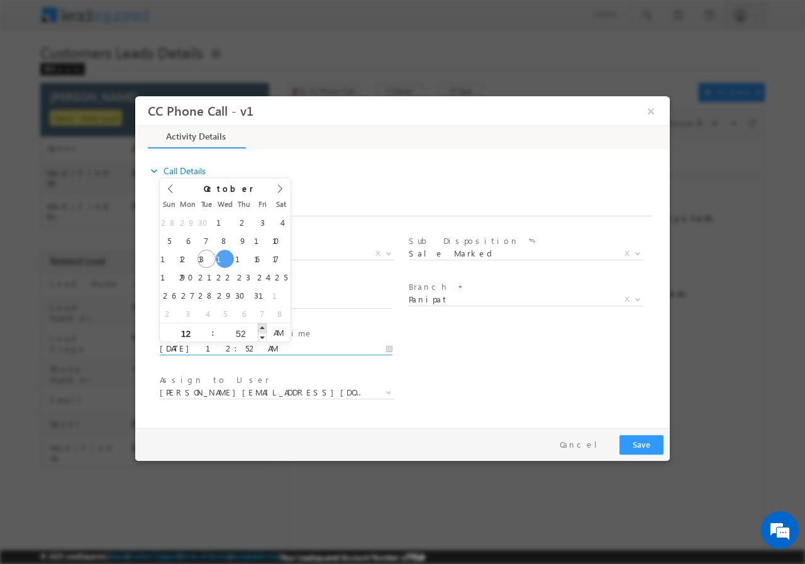
type input "53"
click at [262, 326] on span at bounding box center [262, 327] width 9 height 9
type input "10/15/2025 12:54 AM"
type input "54"
click at [262, 326] on span at bounding box center [262, 327] width 9 height 9
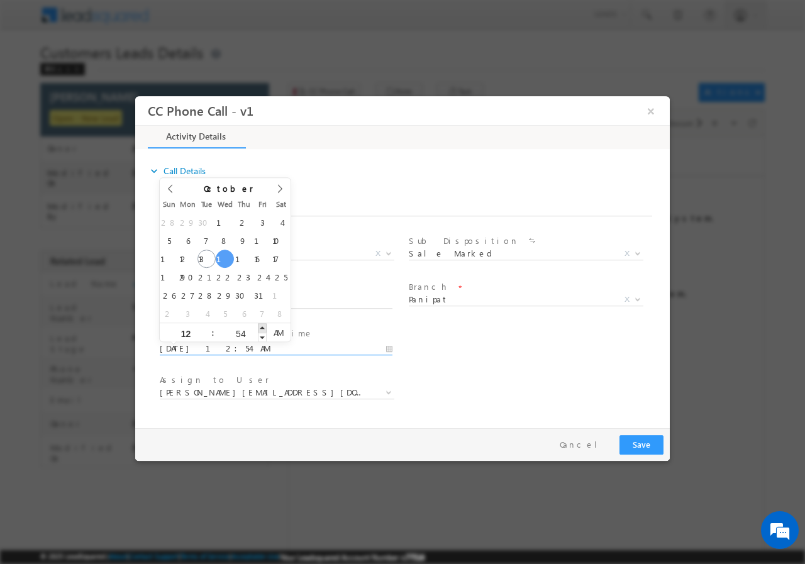
type input "10/15/2025 12:55 AM"
type input "55"
click at [265, 325] on span at bounding box center [262, 327] width 9 height 9
type input "10/15/2025 12:56 AM"
type input "56"
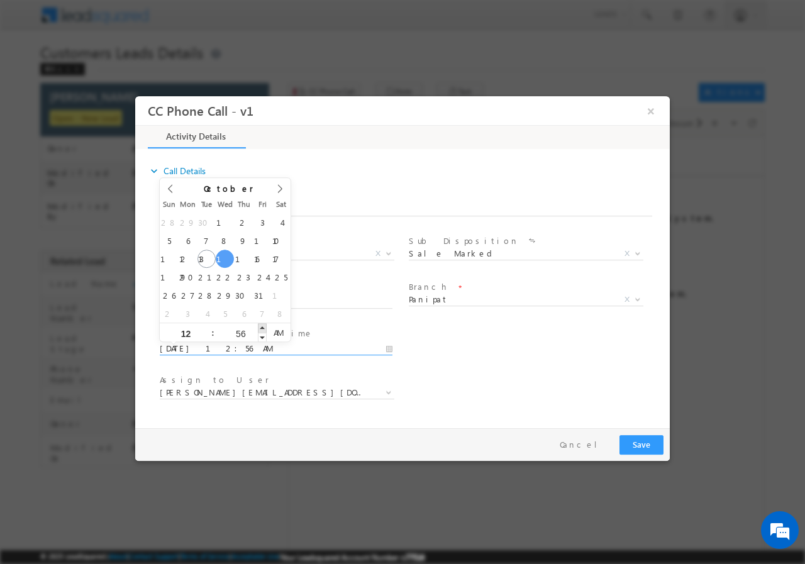
click at [263, 328] on span at bounding box center [262, 327] width 9 height 9
type input "10/15/2025 12:57 AM"
type input "57"
click at [263, 328] on span at bounding box center [262, 327] width 9 height 9
type input "10/15/2025 12:58 AM"
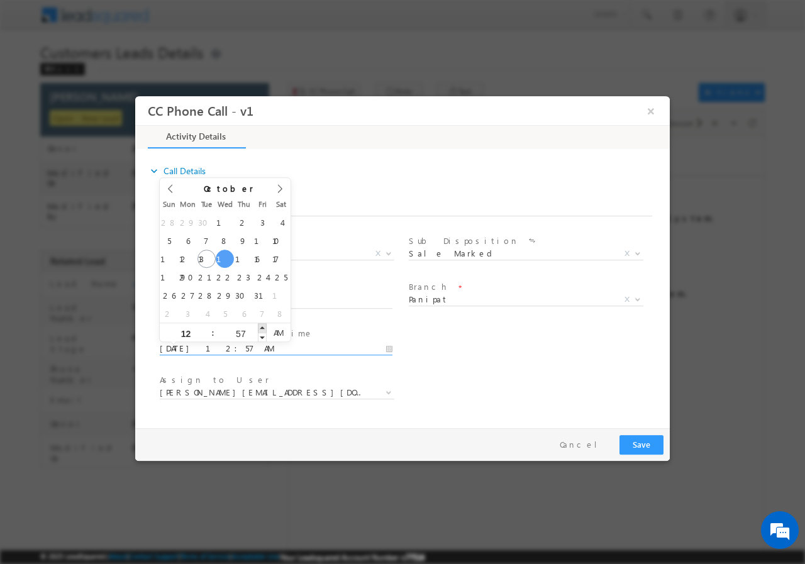
type input "58"
click at [263, 328] on span at bounding box center [262, 327] width 9 height 9
type input "10/15/2025 12:59 AM"
type input "59"
click at [263, 328] on span at bounding box center [262, 327] width 9 height 9
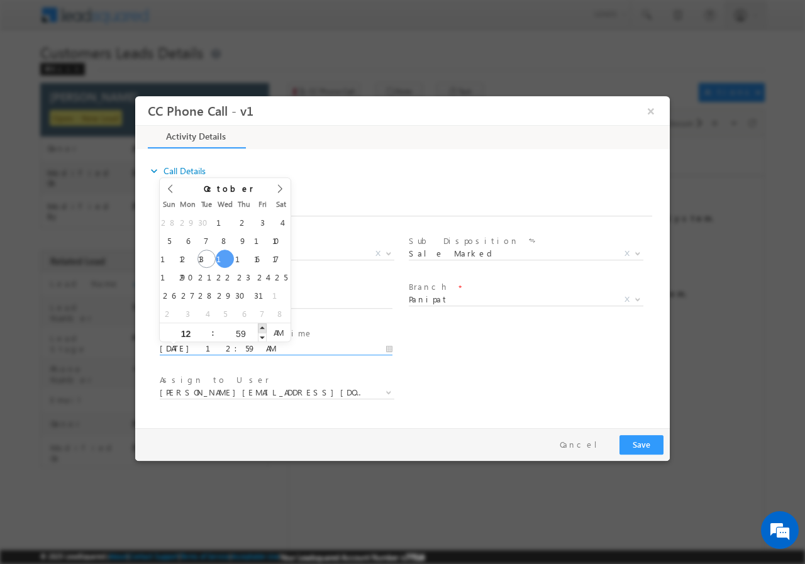
type input "10/15/2025 1:00 AM"
type input "01"
type input "00"
click at [263, 328] on span at bounding box center [262, 327] width 9 height 9
click at [283, 330] on span "AM" at bounding box center [278, 332] width 23 height 19
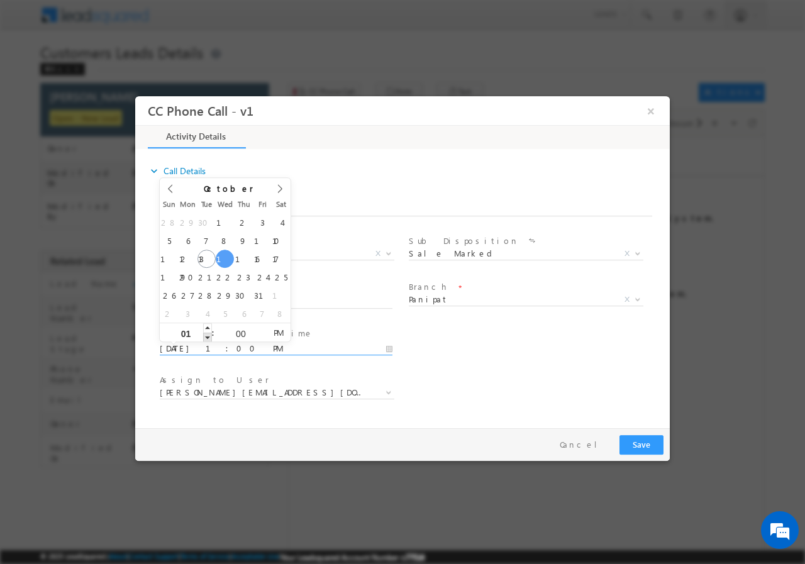
type input "10/15/2025 12:00 PM"
type input "12"
click at [208, 334] on span at bounding box center [207, 336] width 9 height 9
click at [501, 366] on div "User Branch * Appointment Date & Time * 10/15/2025 12:00 PM" at bounding box center [413, 347] width 512 height 47
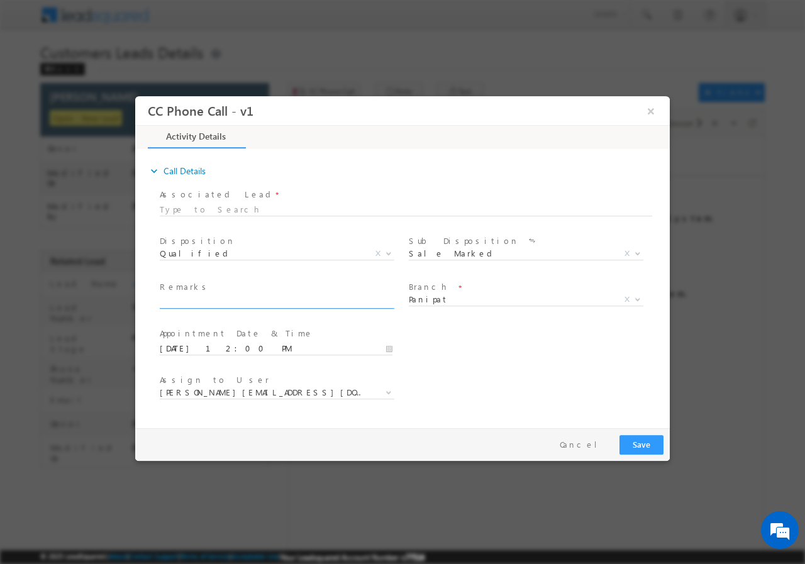
click at [247, 298] on input "text" at bounding box center [276, 302] width 233 height 13
paste input "Panipat-131001 // Bharat Rawal // 8222848301 // TOPUP - 3 L //Whatsapp Bot- Loa…"
type input "Panipat-131001 // Bharat Rawal // 8222848301 // TOPUP - 3 L //Whatsapp Bot- Loa…"
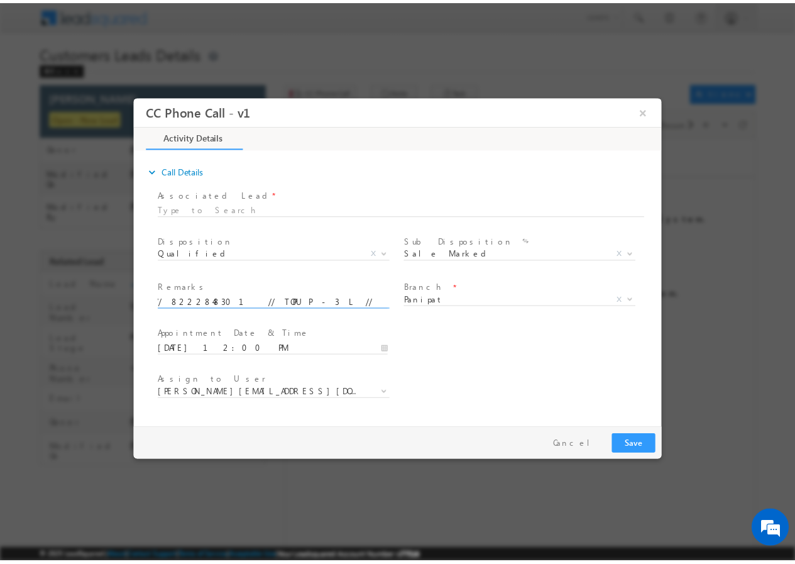
scroll to position [0, 0]
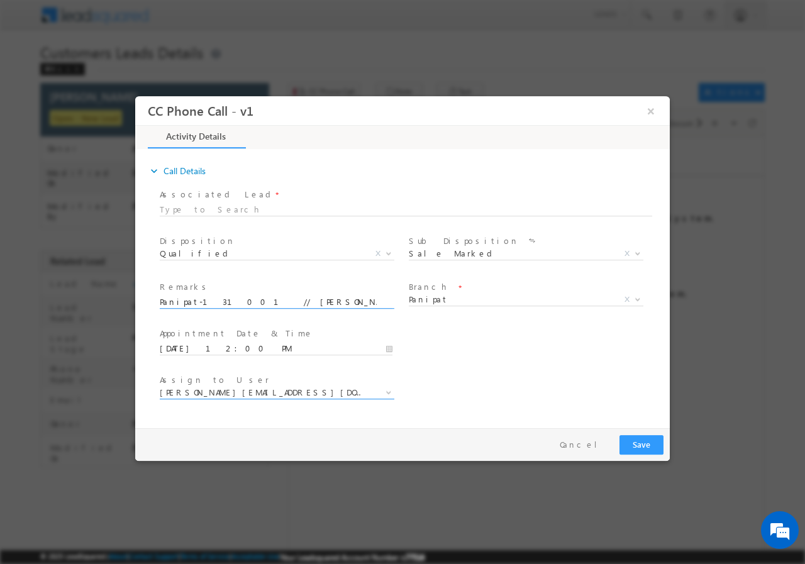
click at [289, 389] on span "aakash.jamuna@sgrlimited.in" at bounding box center [262, 391] width 204 height 11
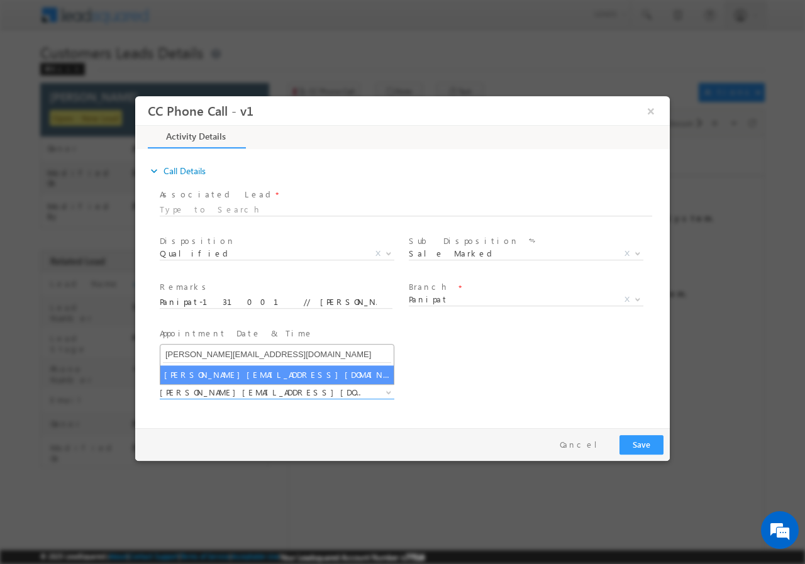
type input "rajbir.singh1@sgrlimited.in"
select select "rajbir.singh1@sgrlimited.in"
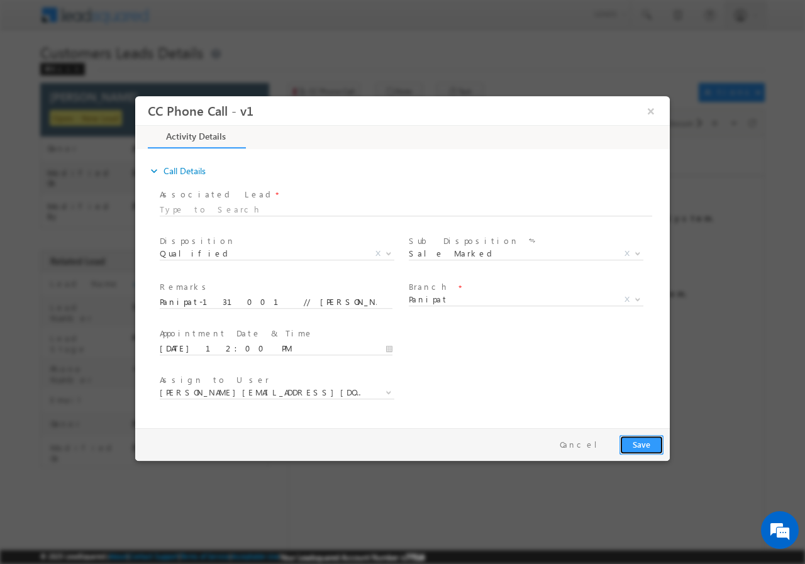
click at [642, 442] on button "Save" at bounding box center [641, 443] width 44 height 19
